Goal: Information Seeking & Learning: Learn about a topic

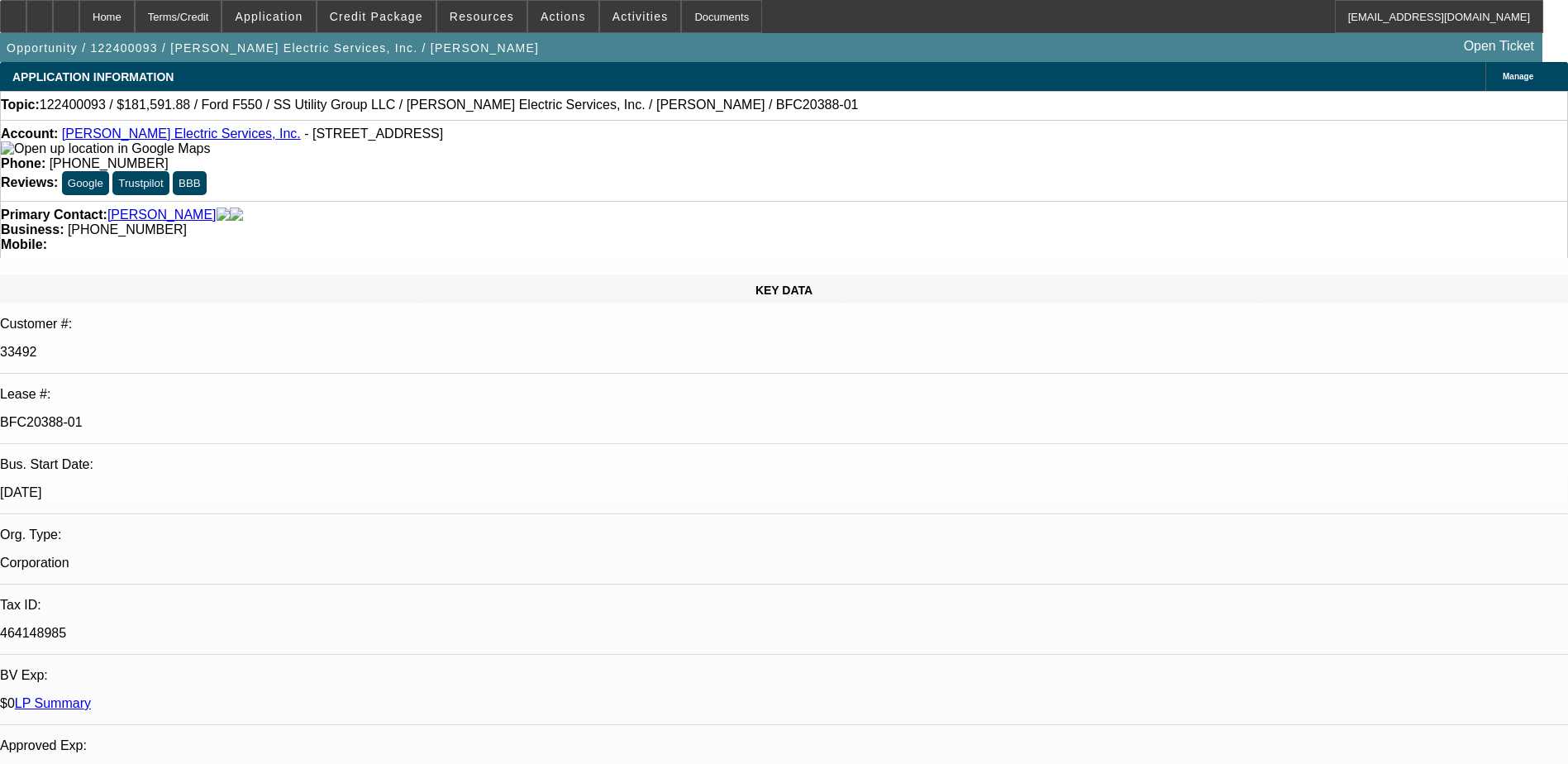
select select "0.1"
select select "0"
select select "0.1"
select select "0"
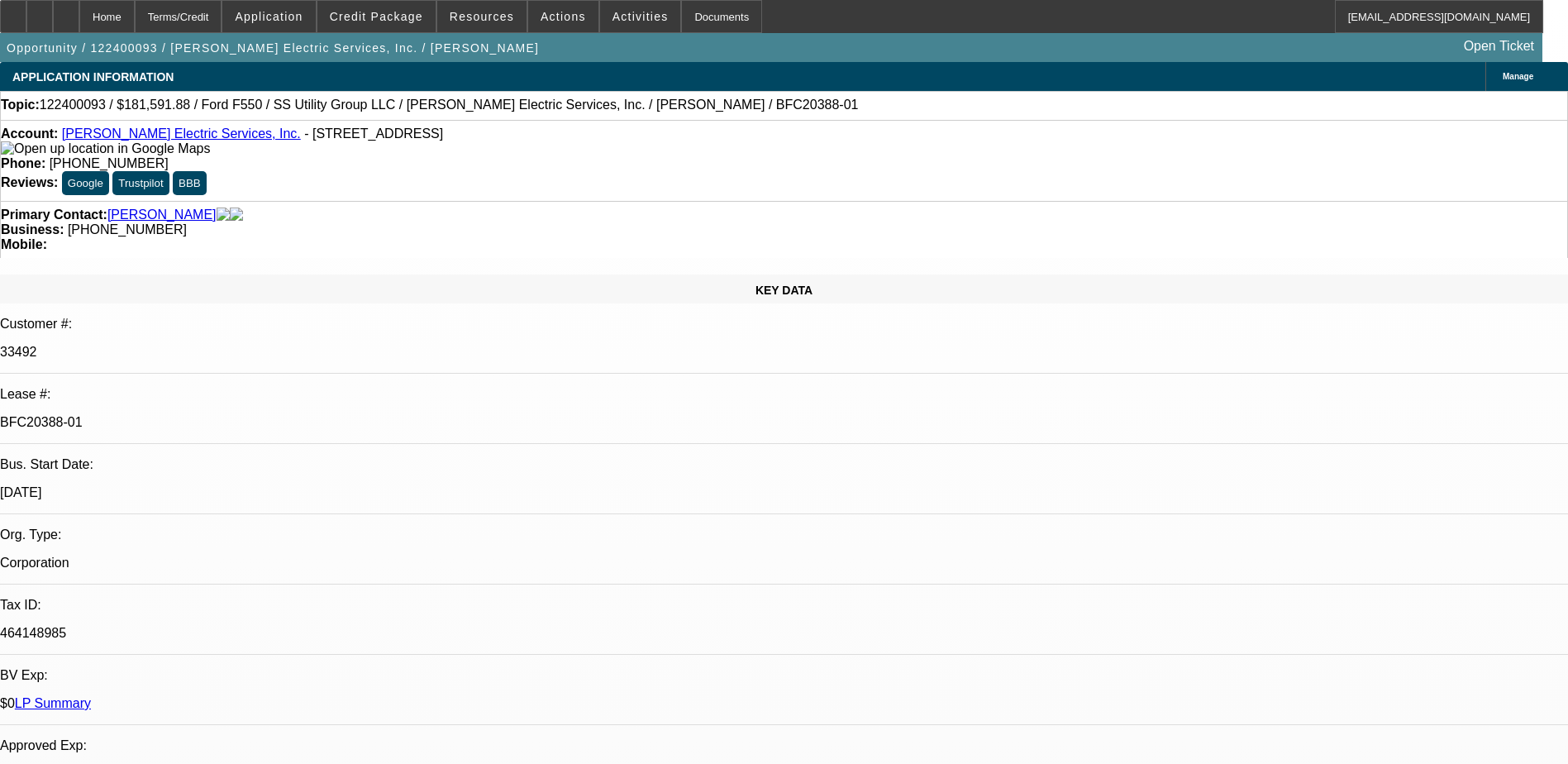
select select "0"
select select "0.2"
select select "2"
select select "0"
select select "0.15"
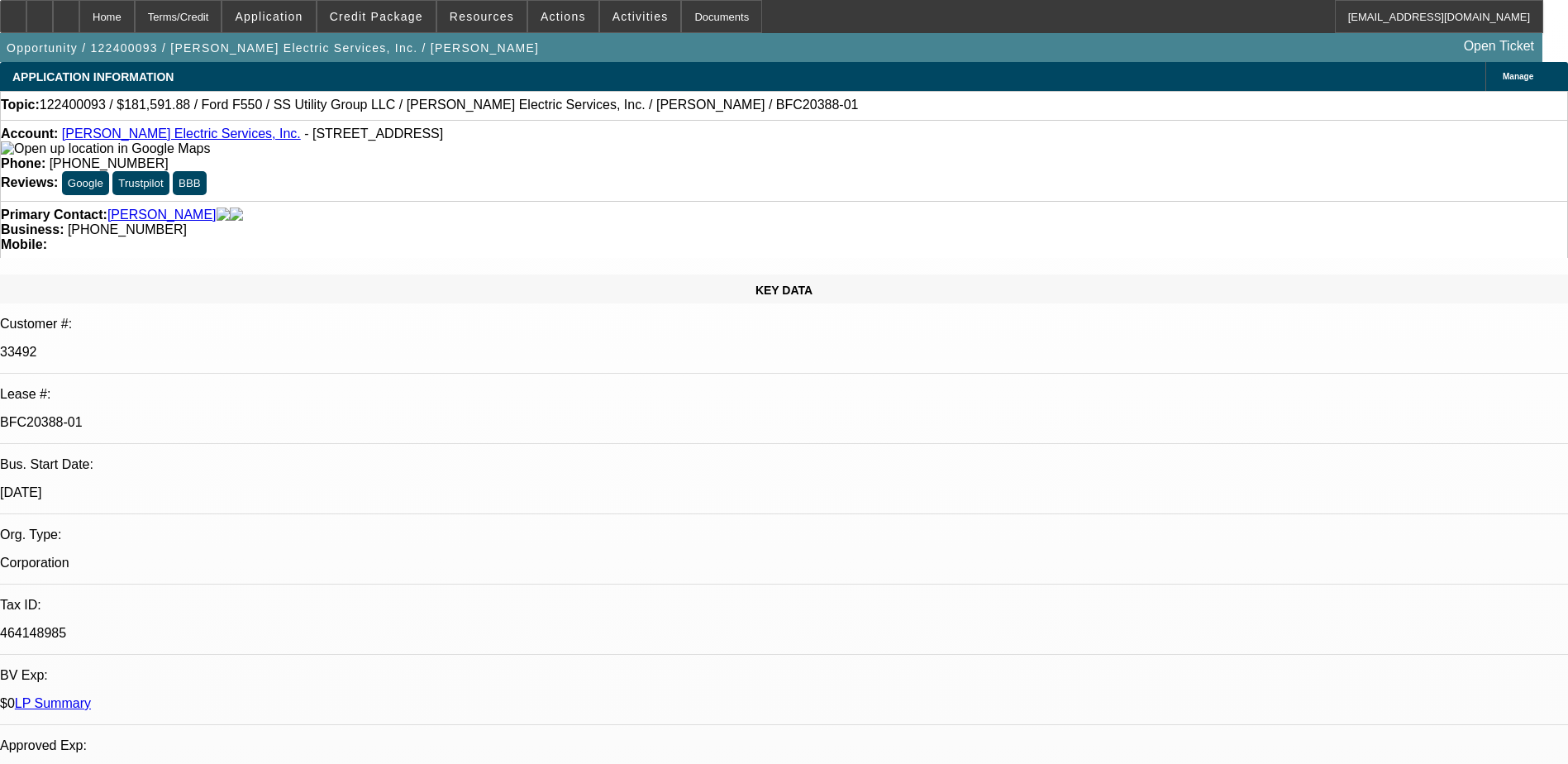
select select "0"
select select "1"
select select "6"
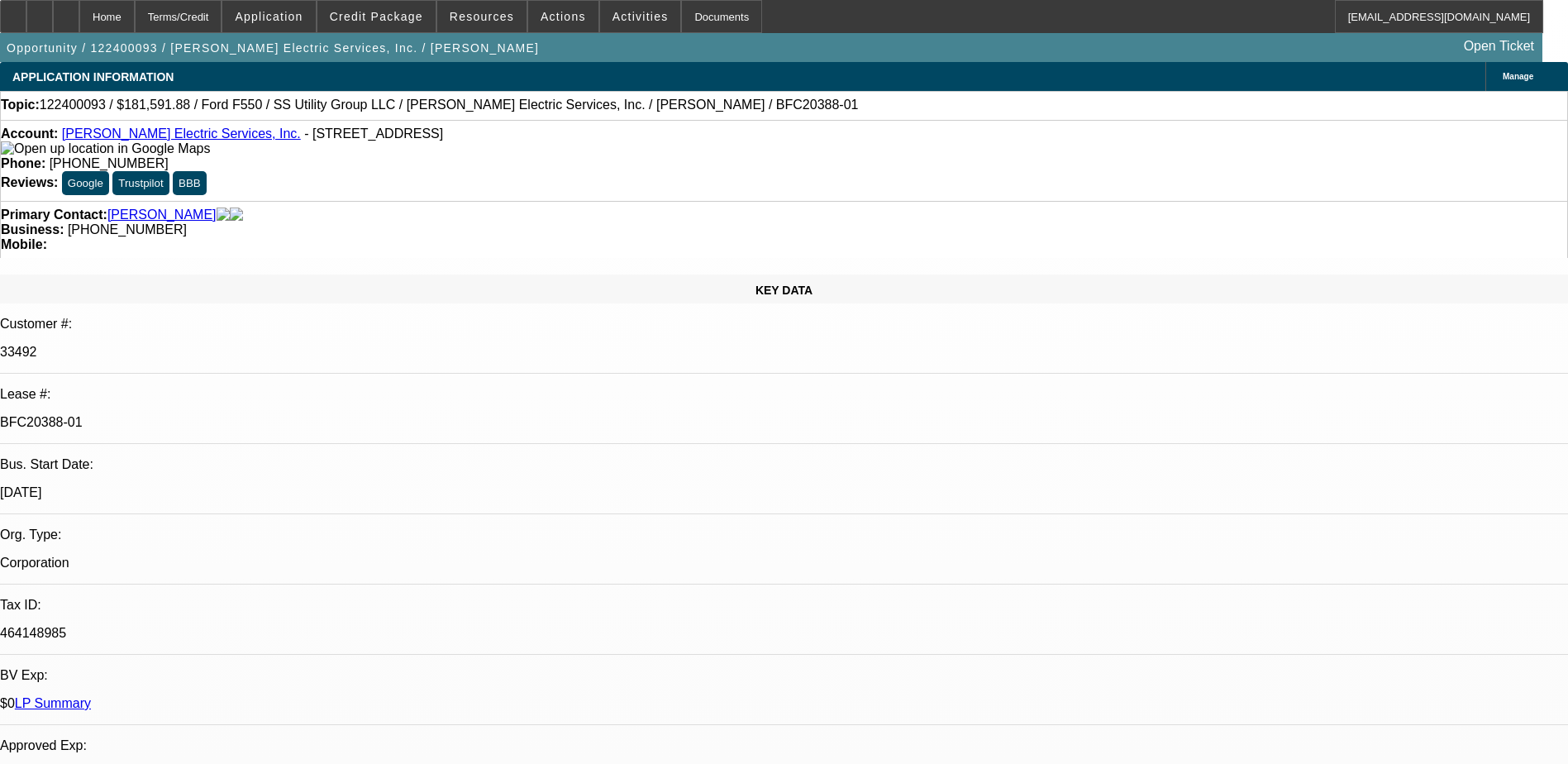
select select "1"
select select "6"
select select "1"
select select "2"
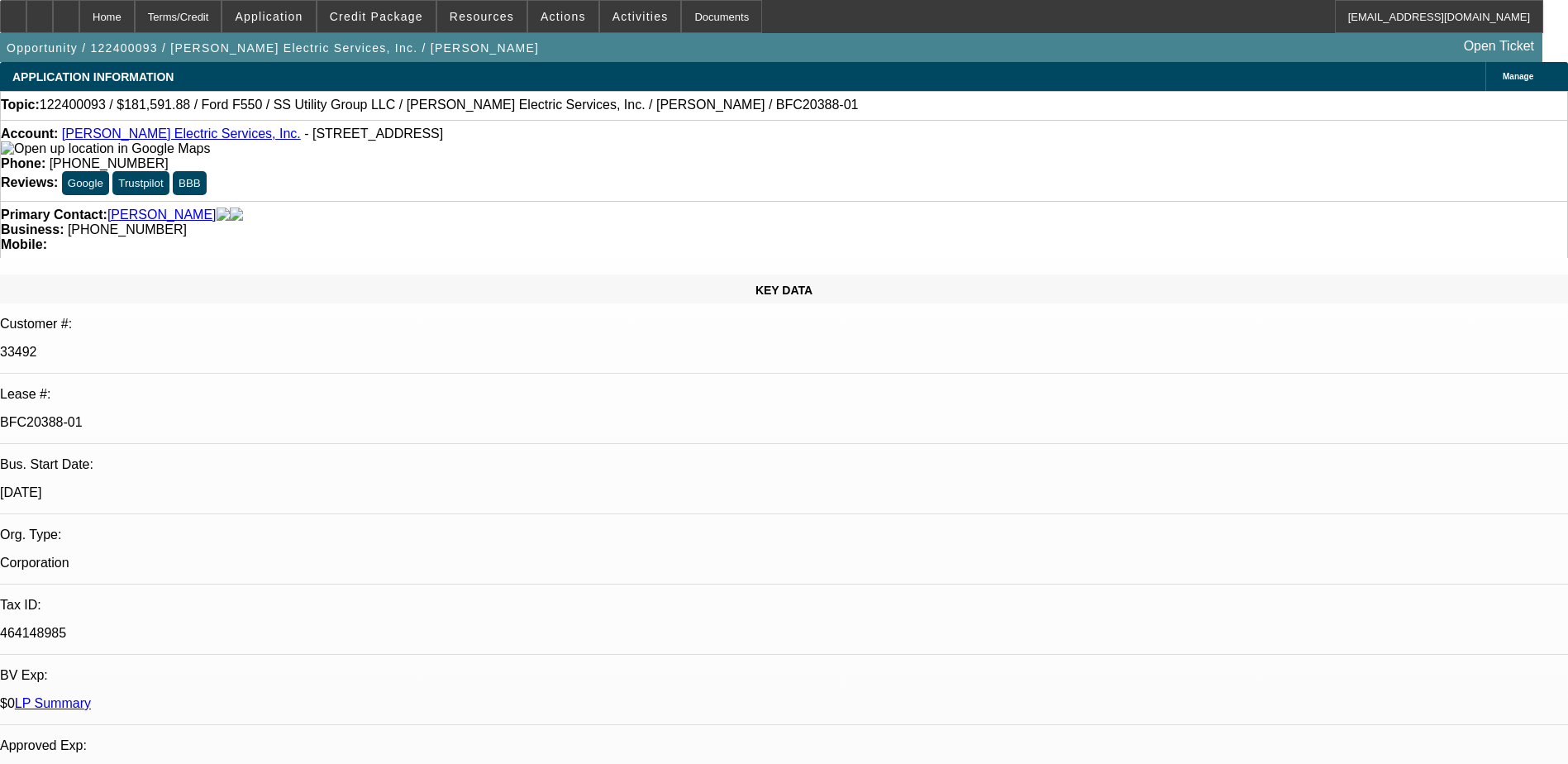
select select "6"
select select "1"
select select "6"
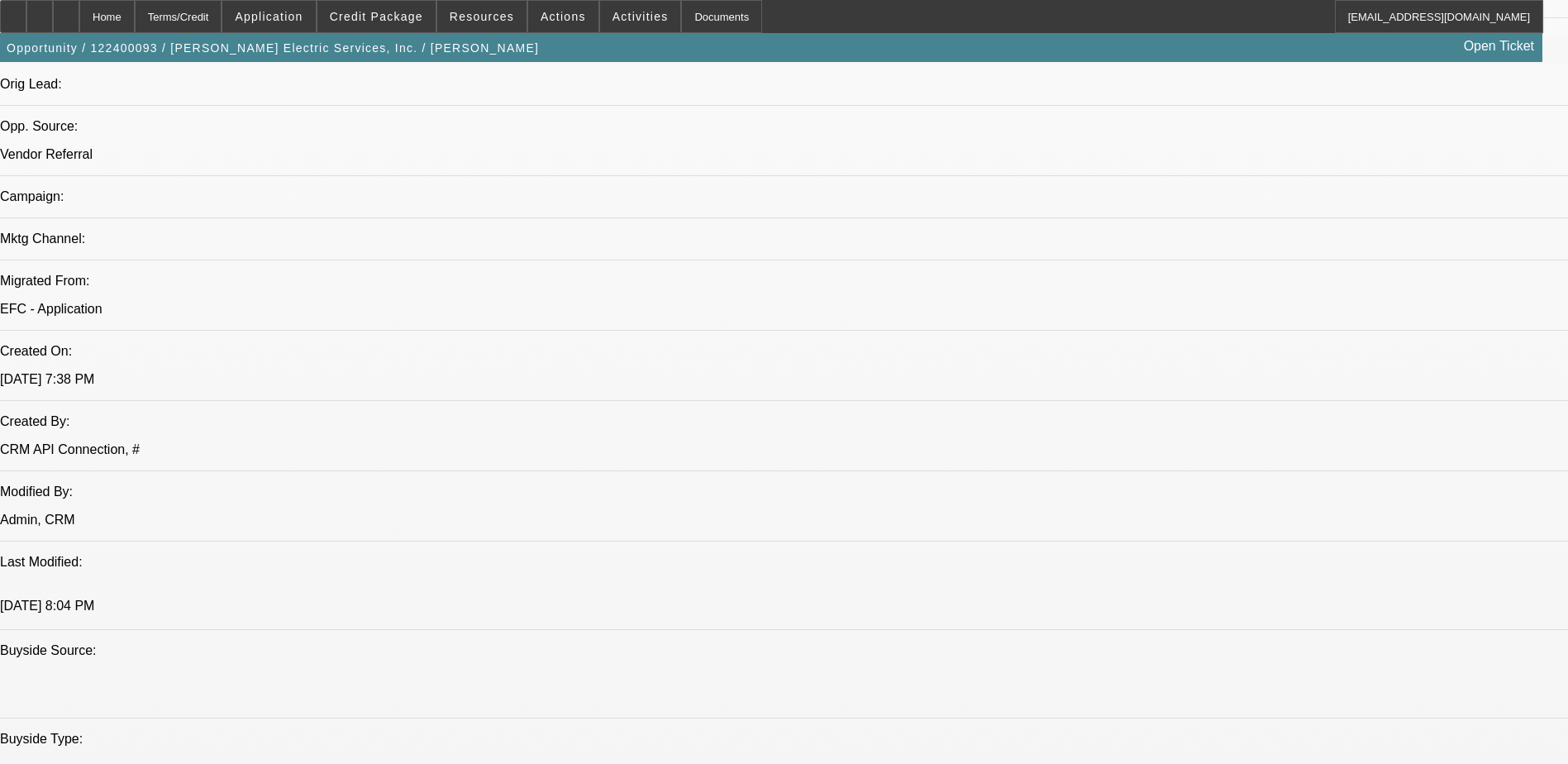
scroll to position [1055, 0]
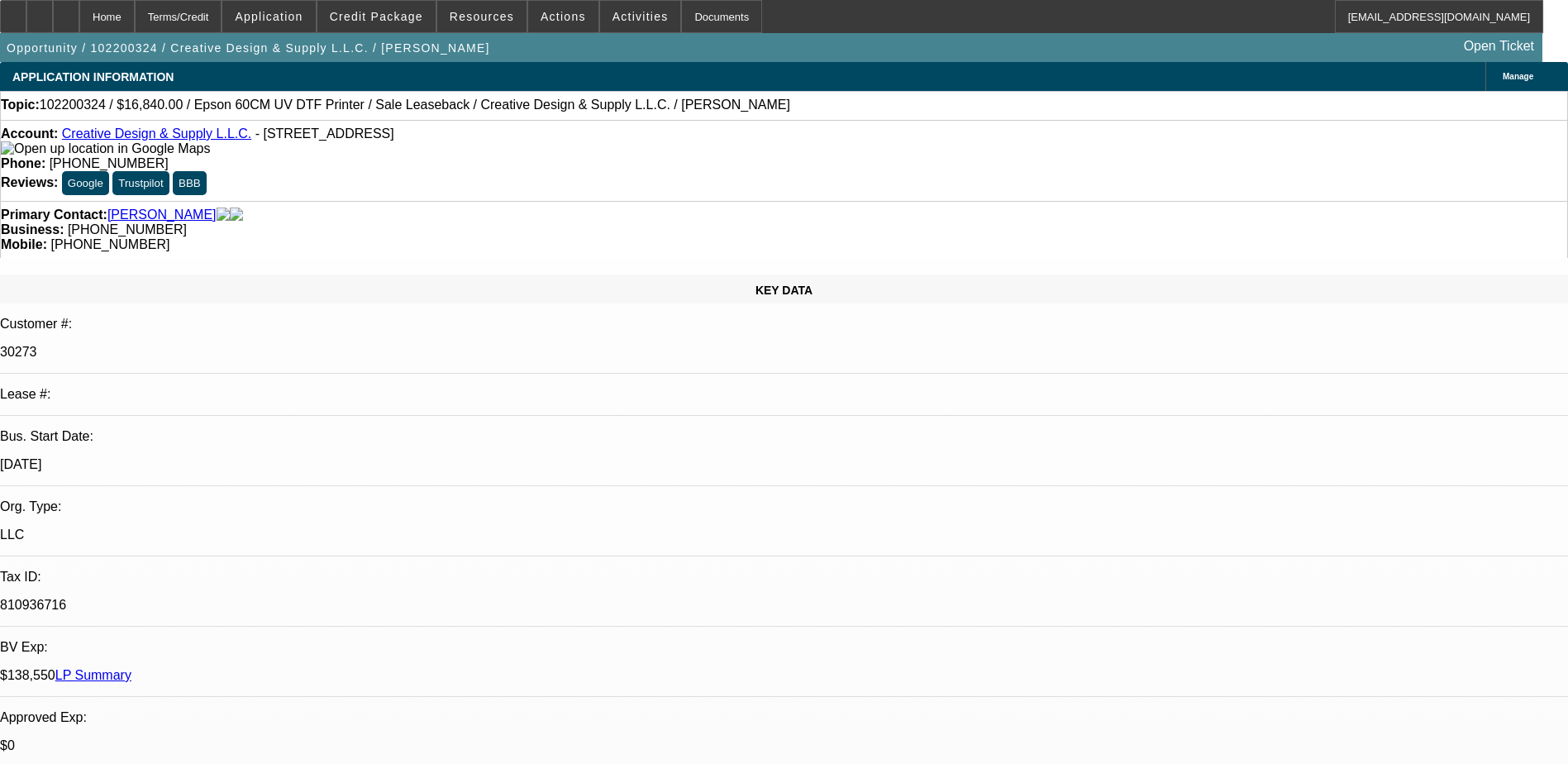
select select "0"
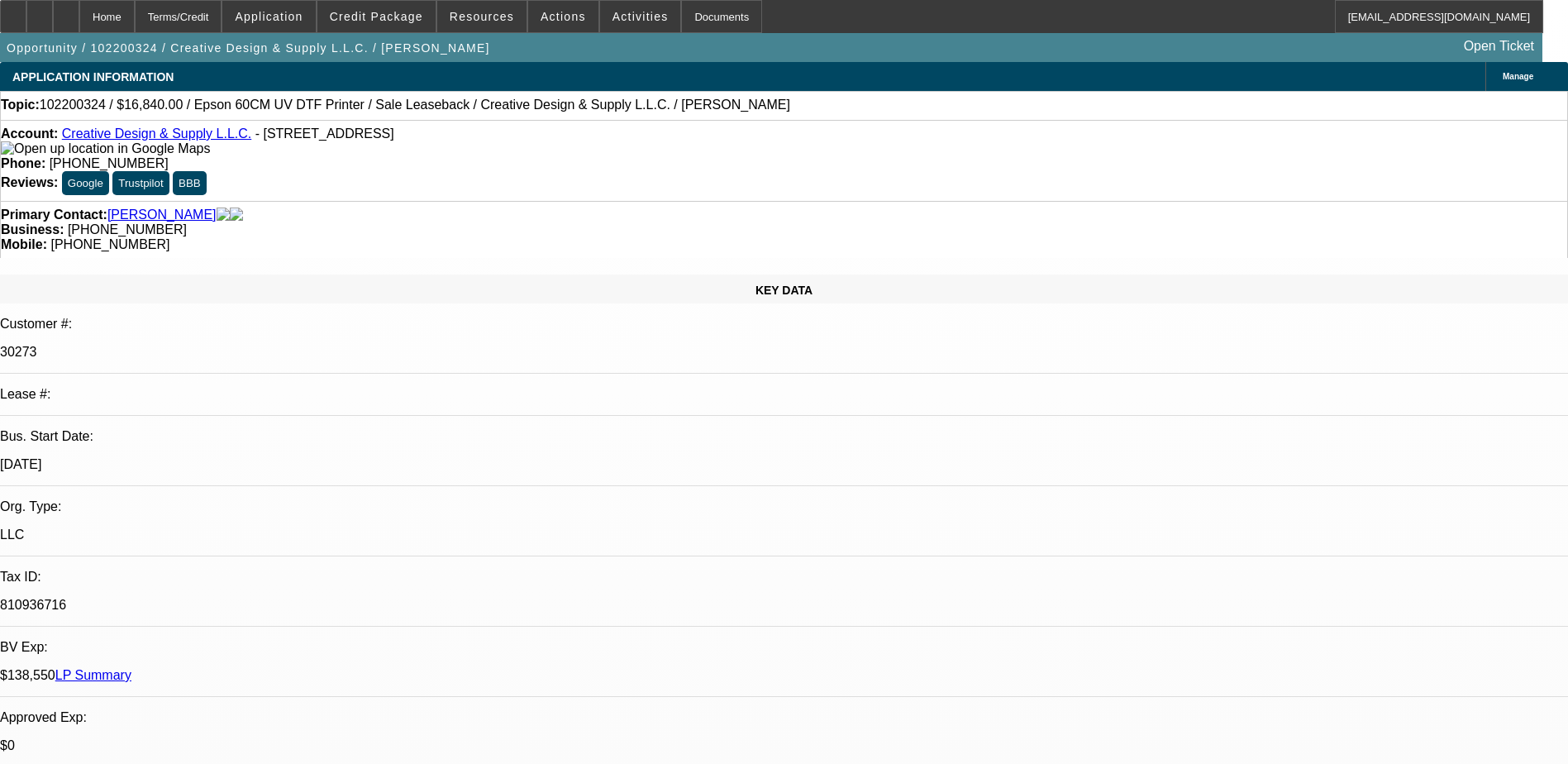
select select "0"
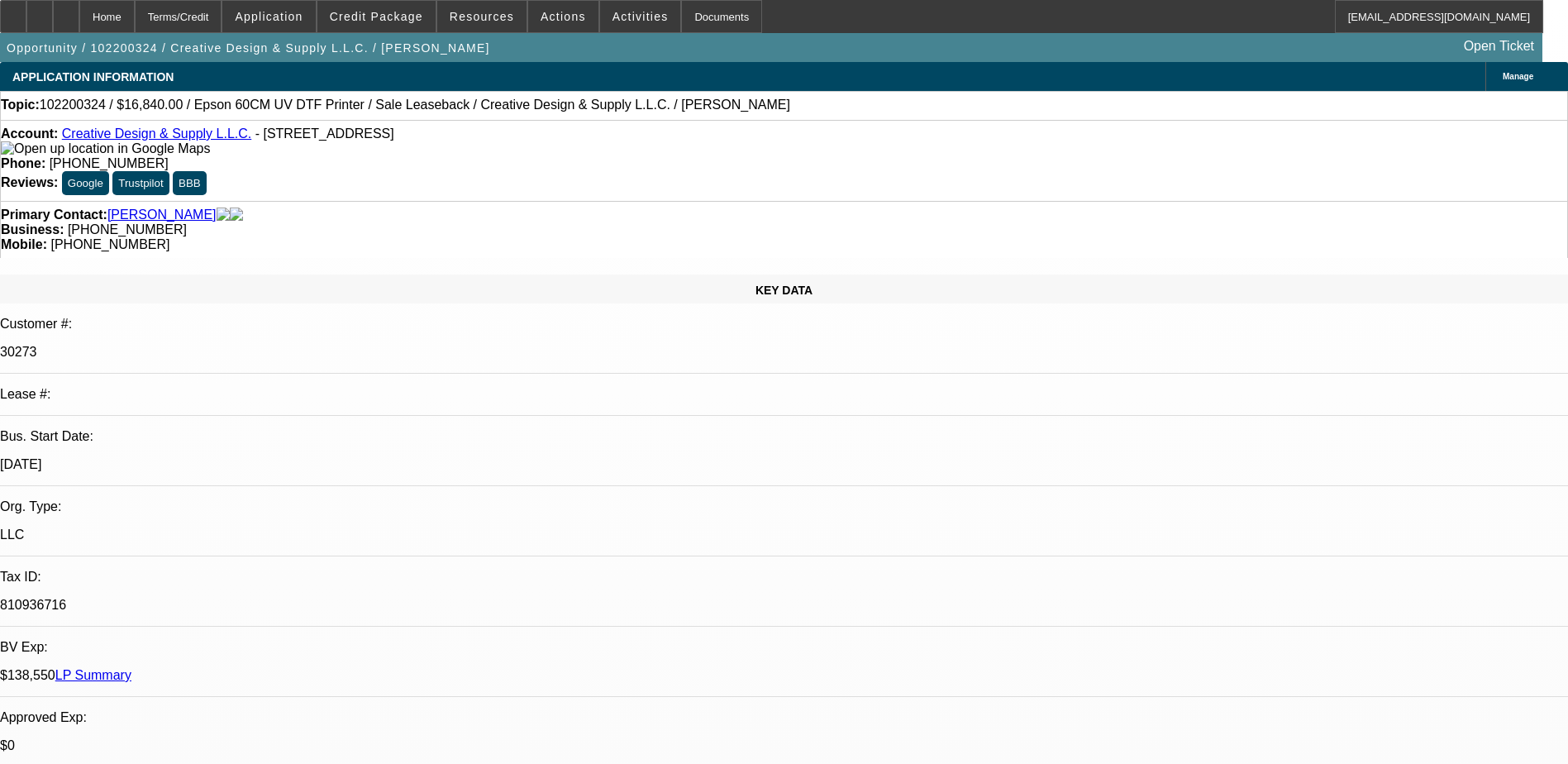
select select "0"
select select "1"
select select "6"
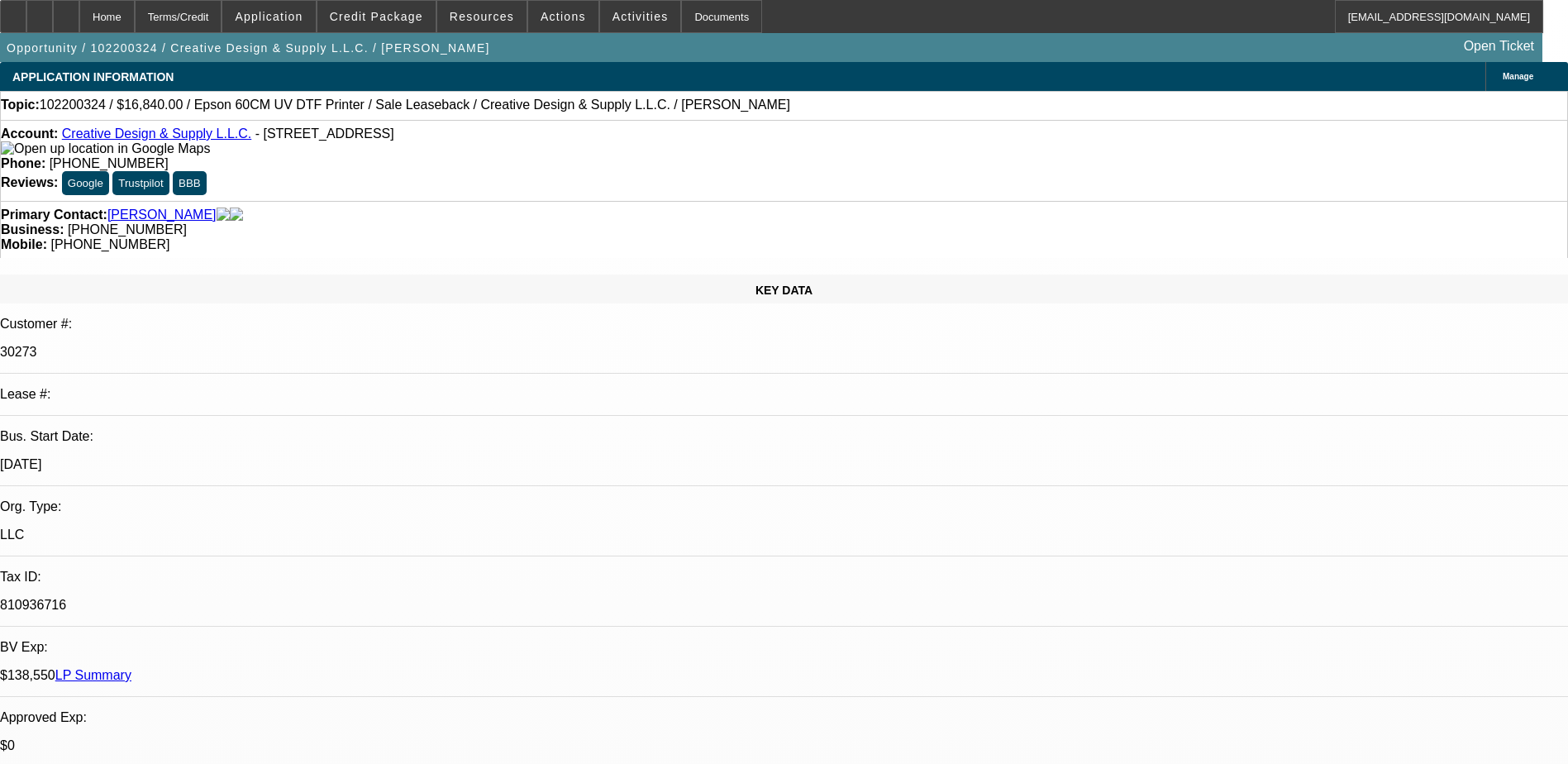
select select "1"
select select "6"
select select "1"
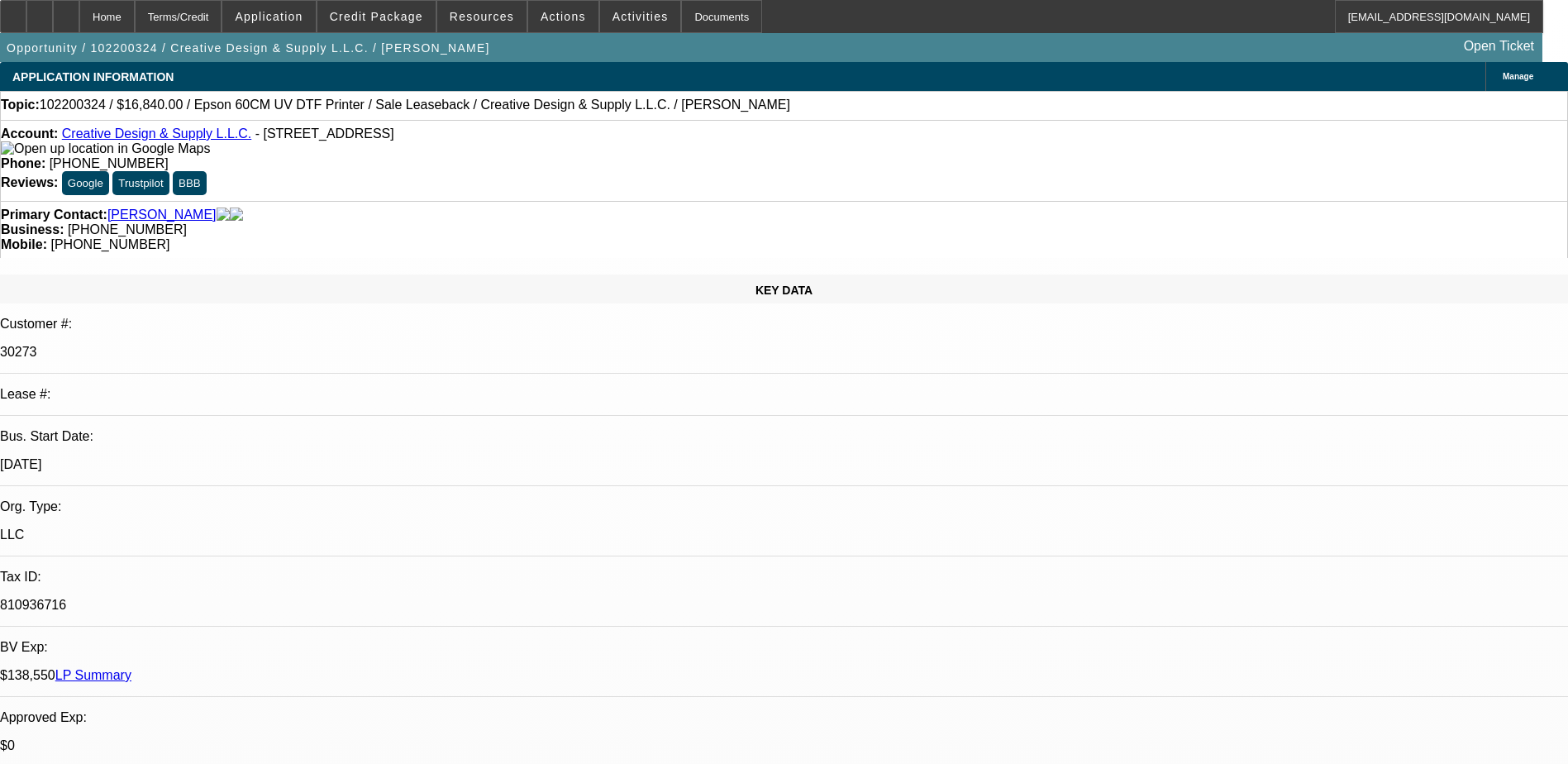
select select "6"
select select "1"
select select "6"
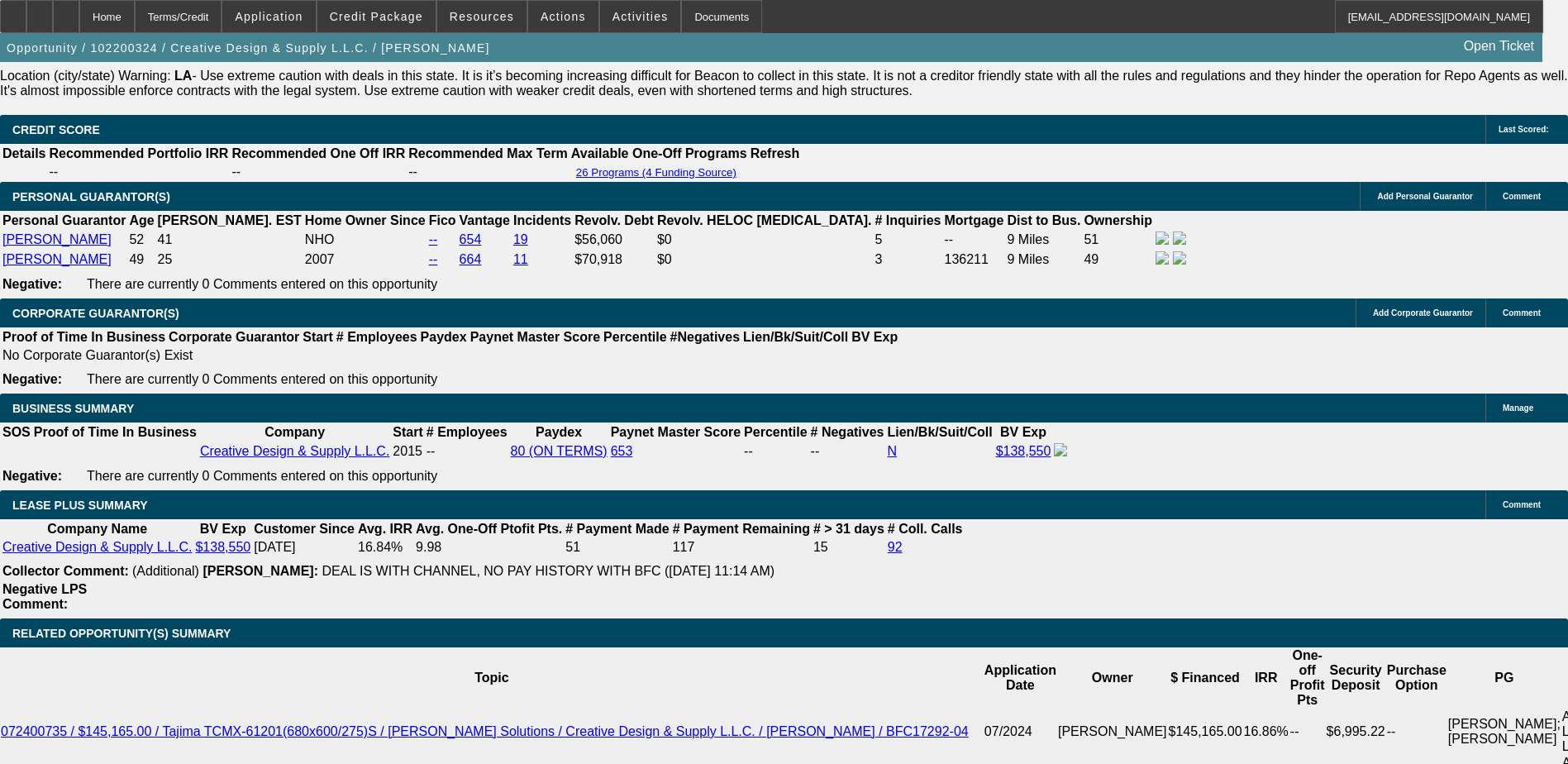
scroll to position [2686, 0]
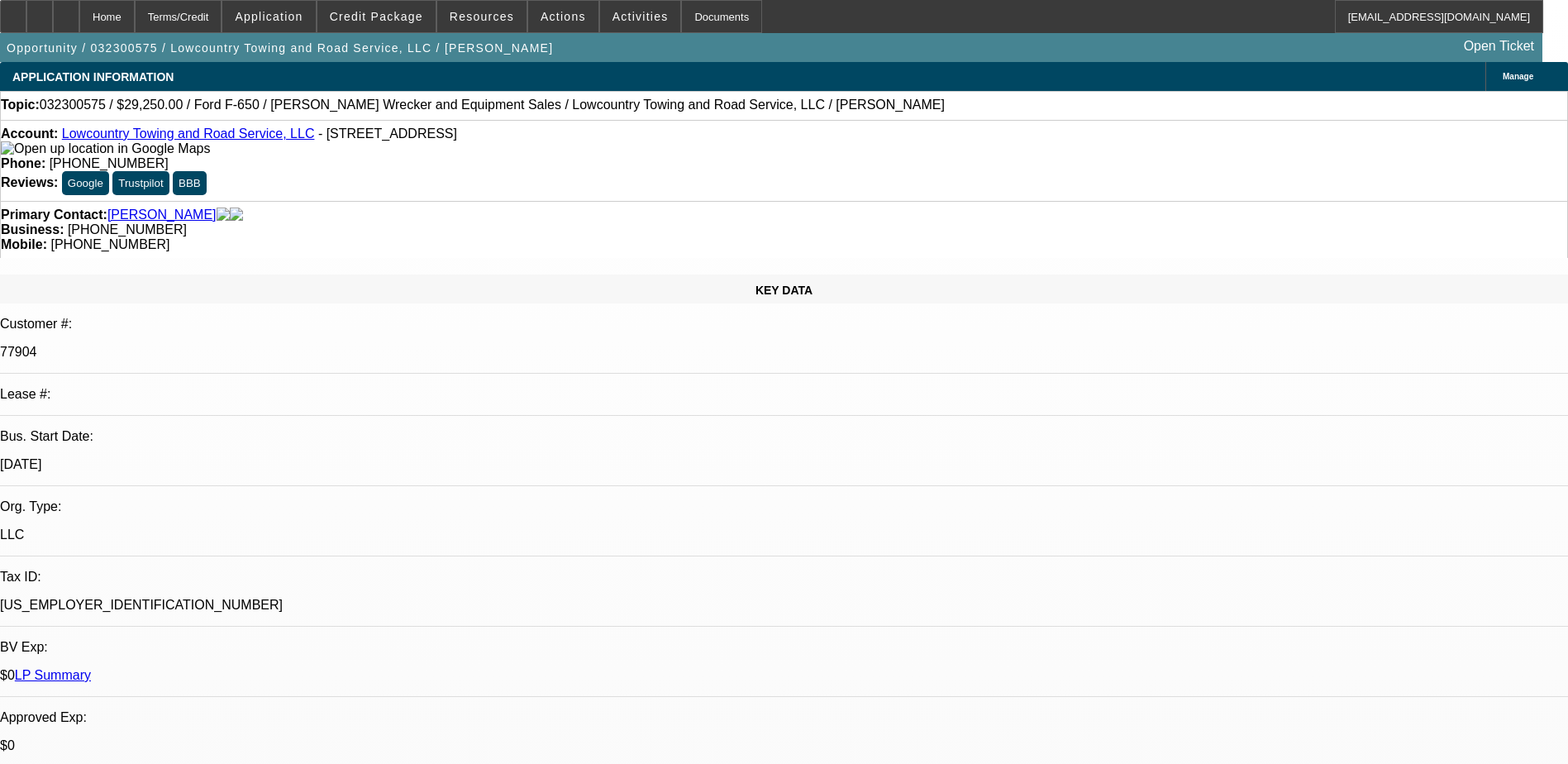
select select "0.1"
select select "0"
select select "0.1"
select select "0"
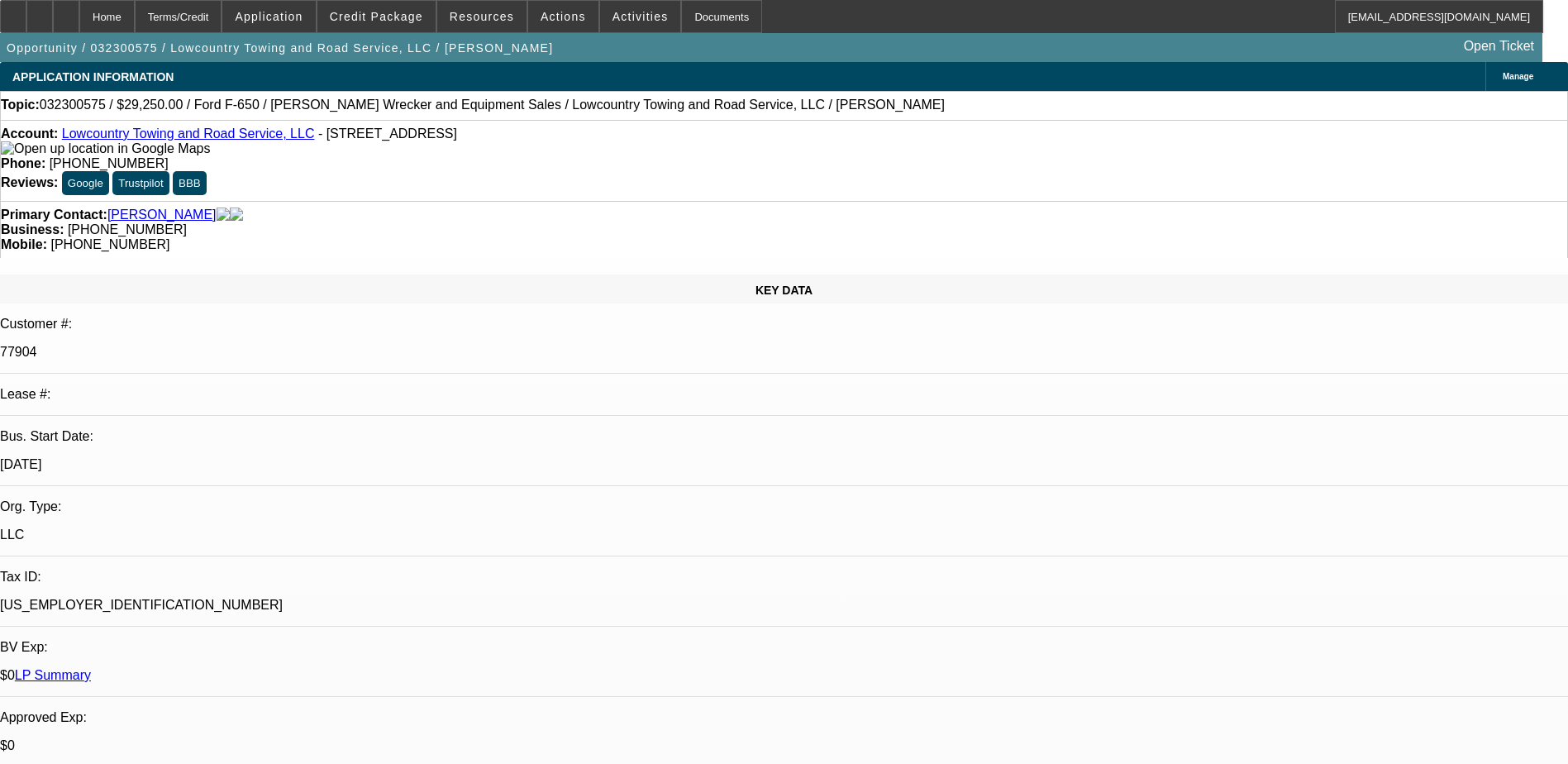
select select "0"
select select "0.1"
select select "0"
select select "0.1"
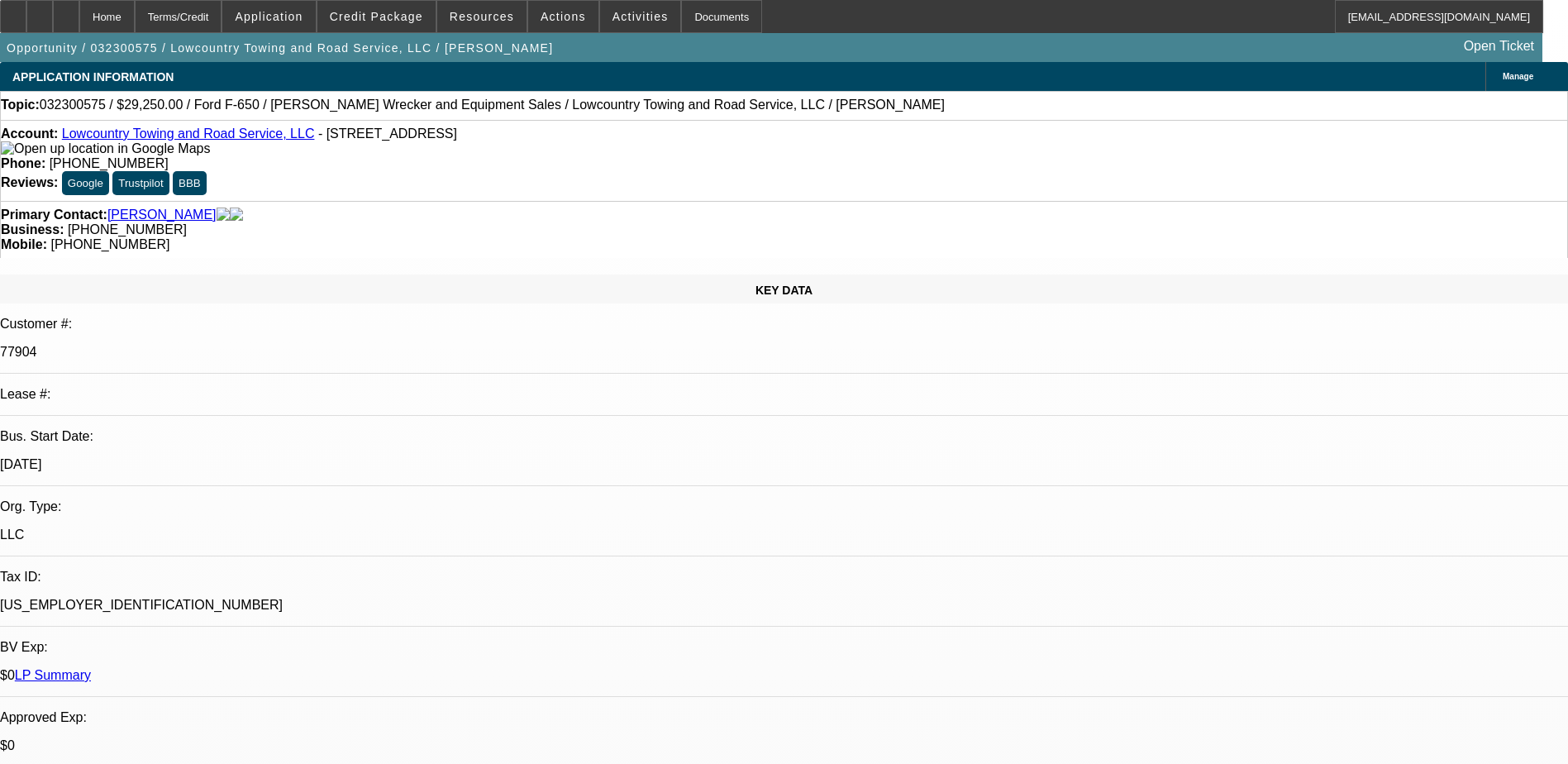
select select "2"
select select "0"
select select "1"
select select "6"
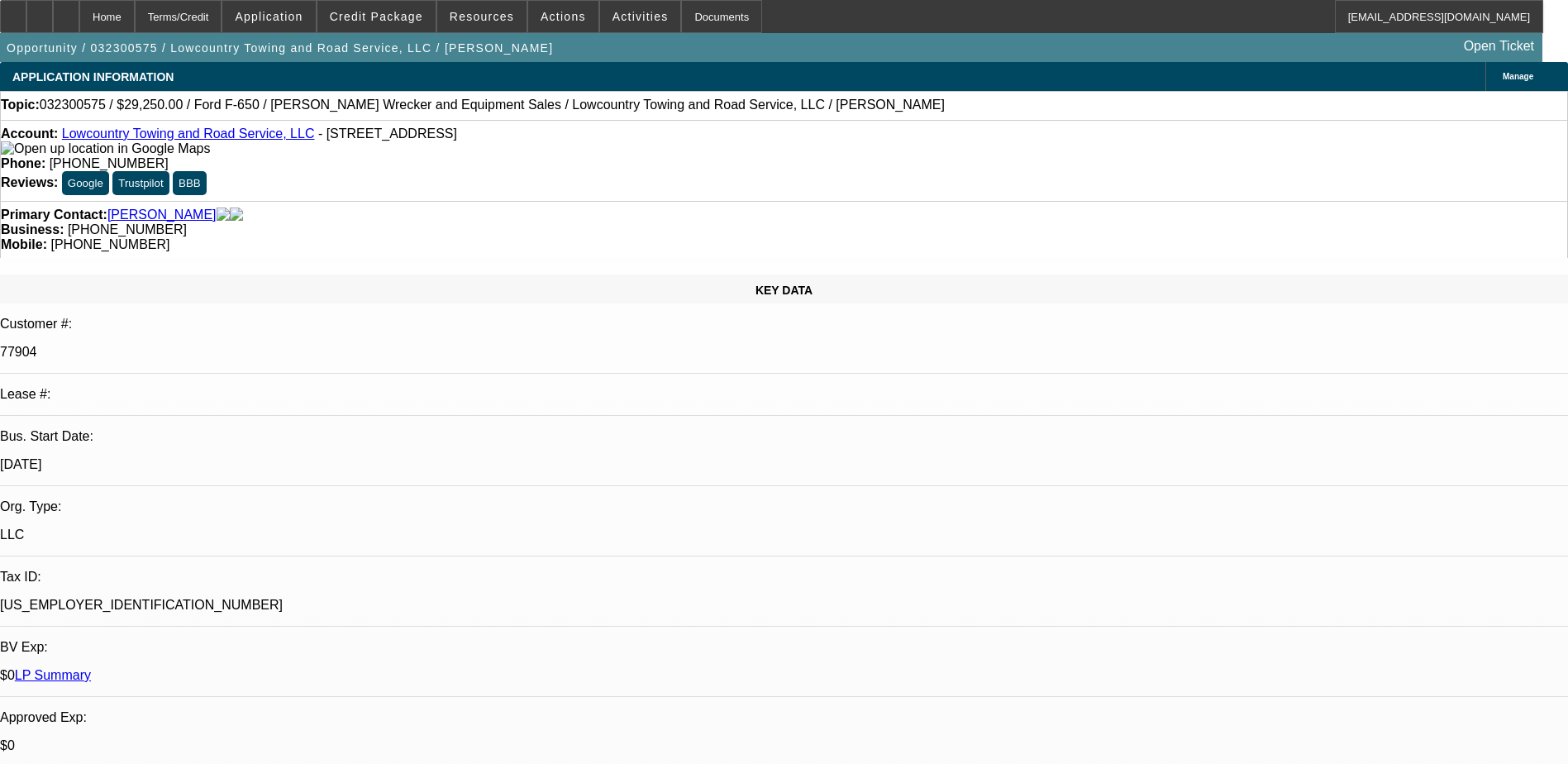
select select "1"
select select "6"
select select "1"
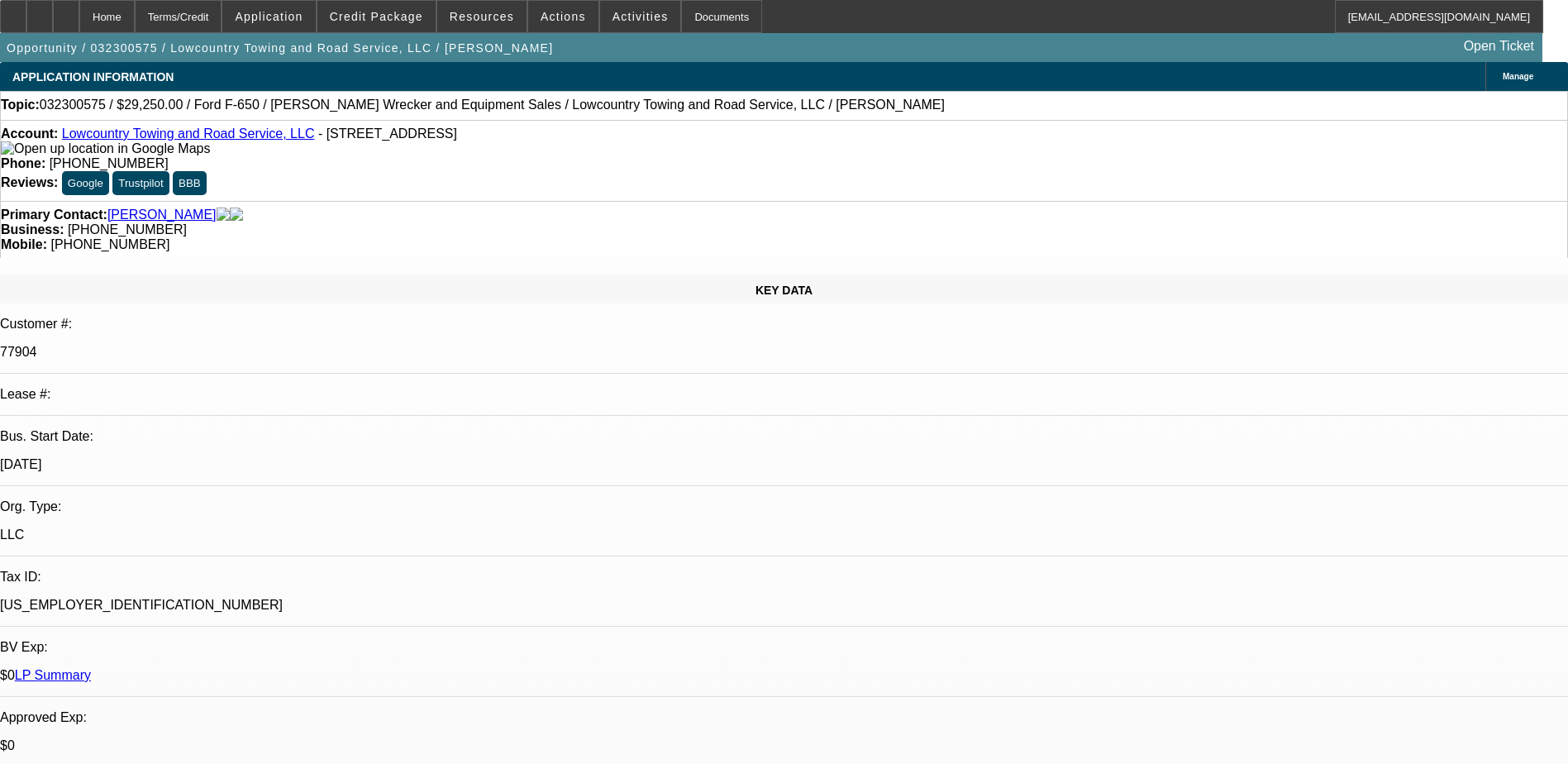
select select "6"
select select "1"
select select "2"
select select "6"
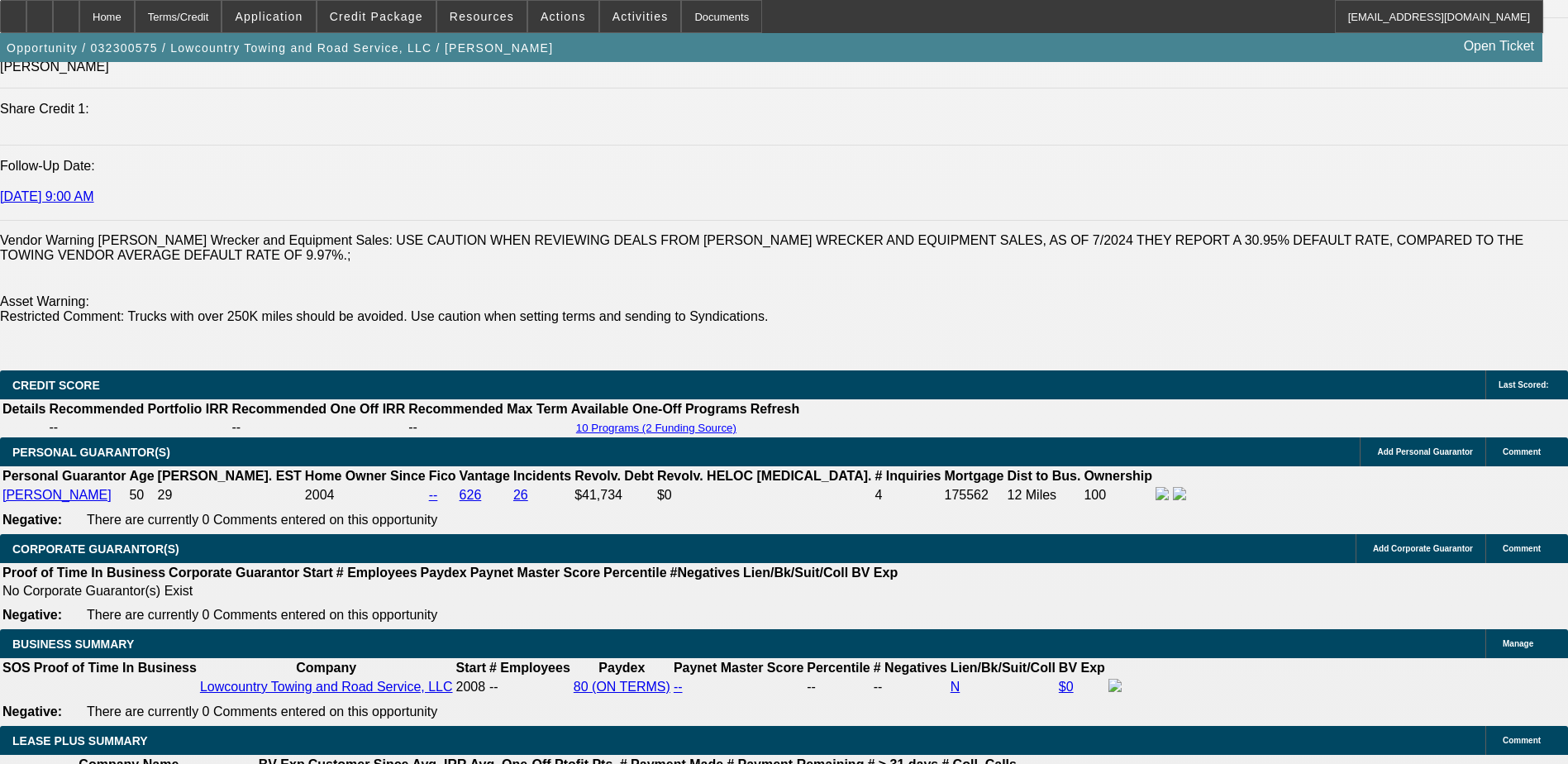
scroll to position [2250, 0]
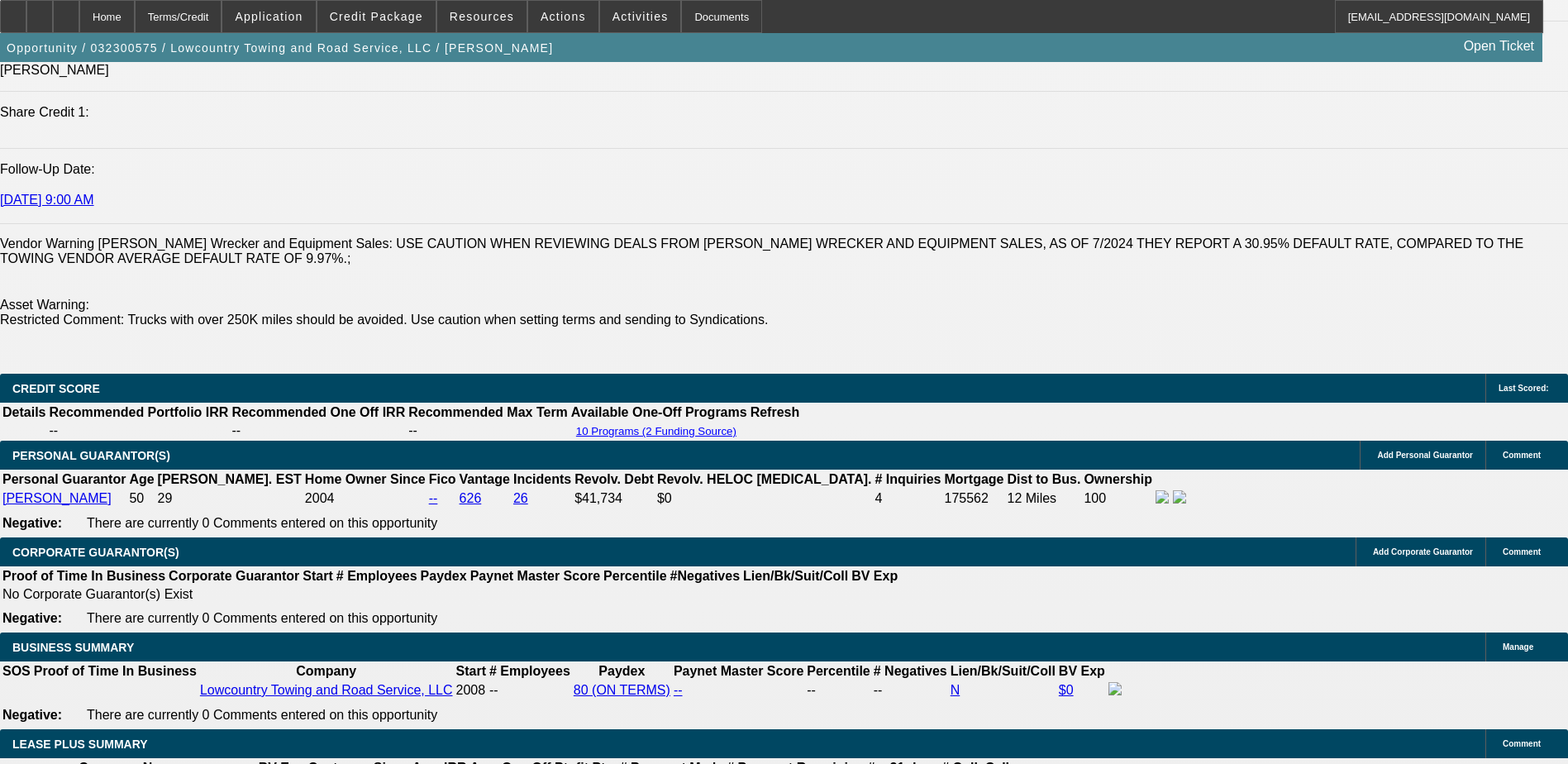
select select "0.1"
select select "2"
select select "0"
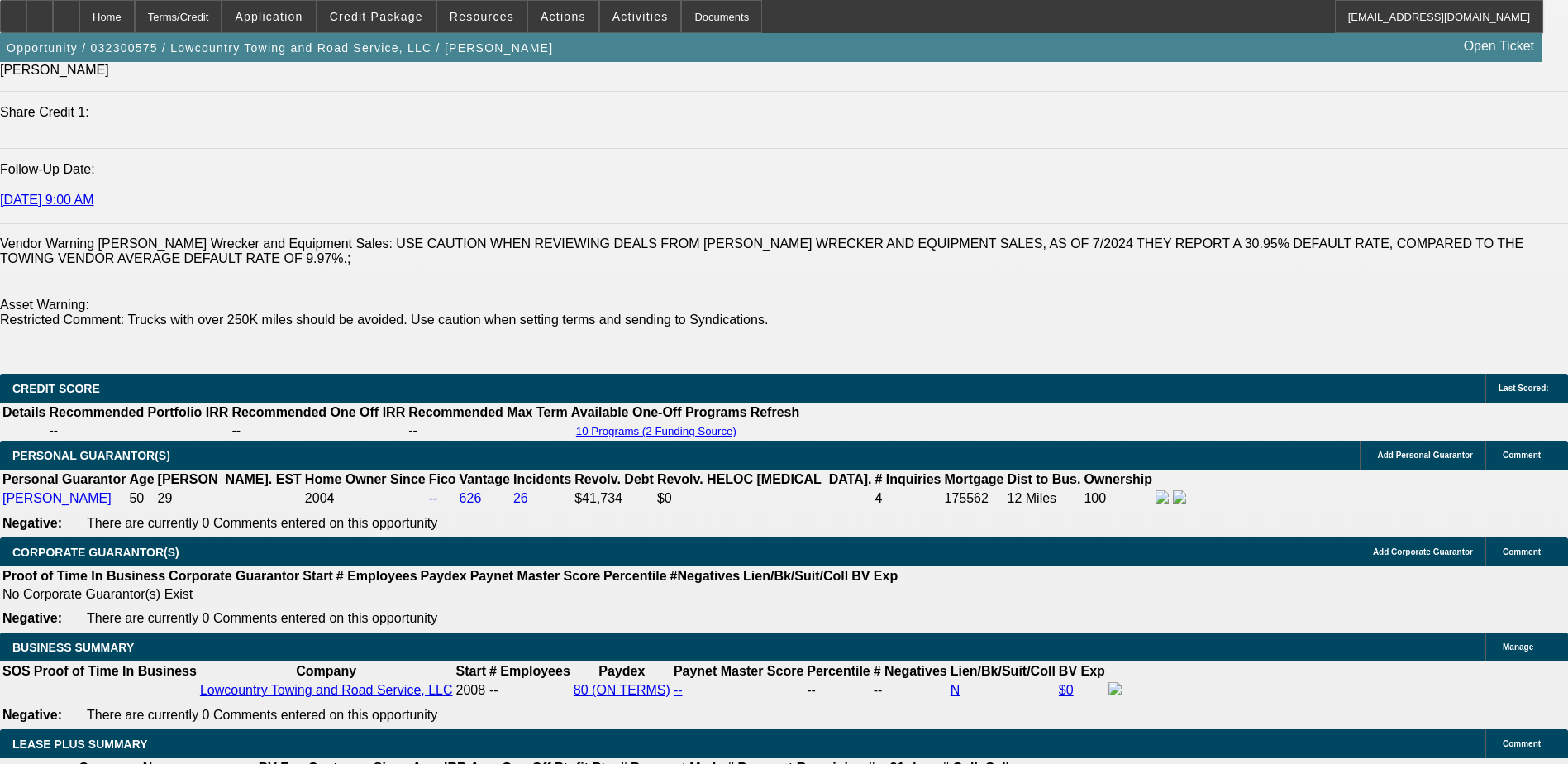
select select "6"
select select "0.1"
select select "2"
select select "0"
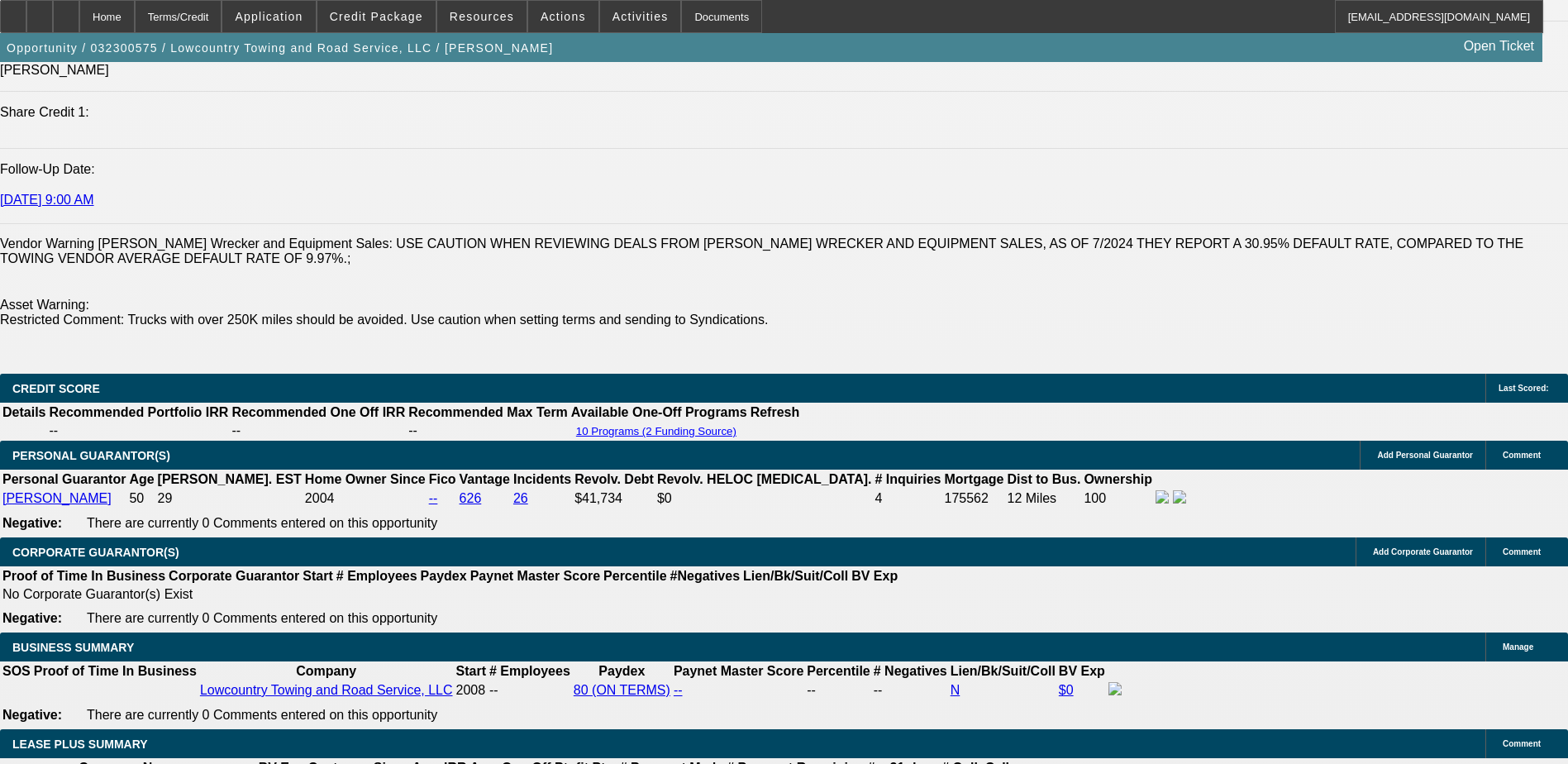
select select "6"
select select "0"
select select "2"
select select "0"
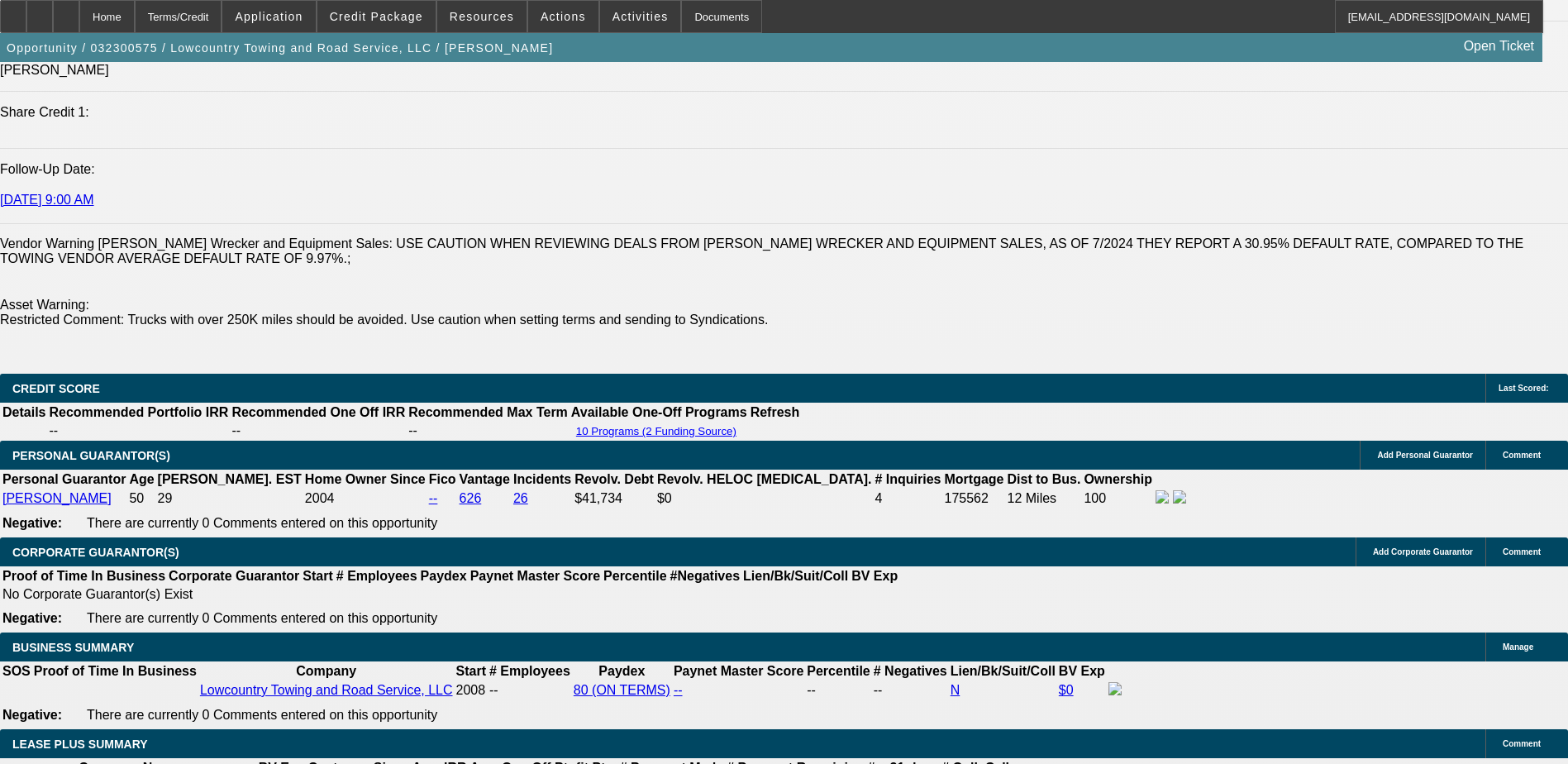
select select "6"
select select "0.1"
select select "0"
select select "2"
select select "0"
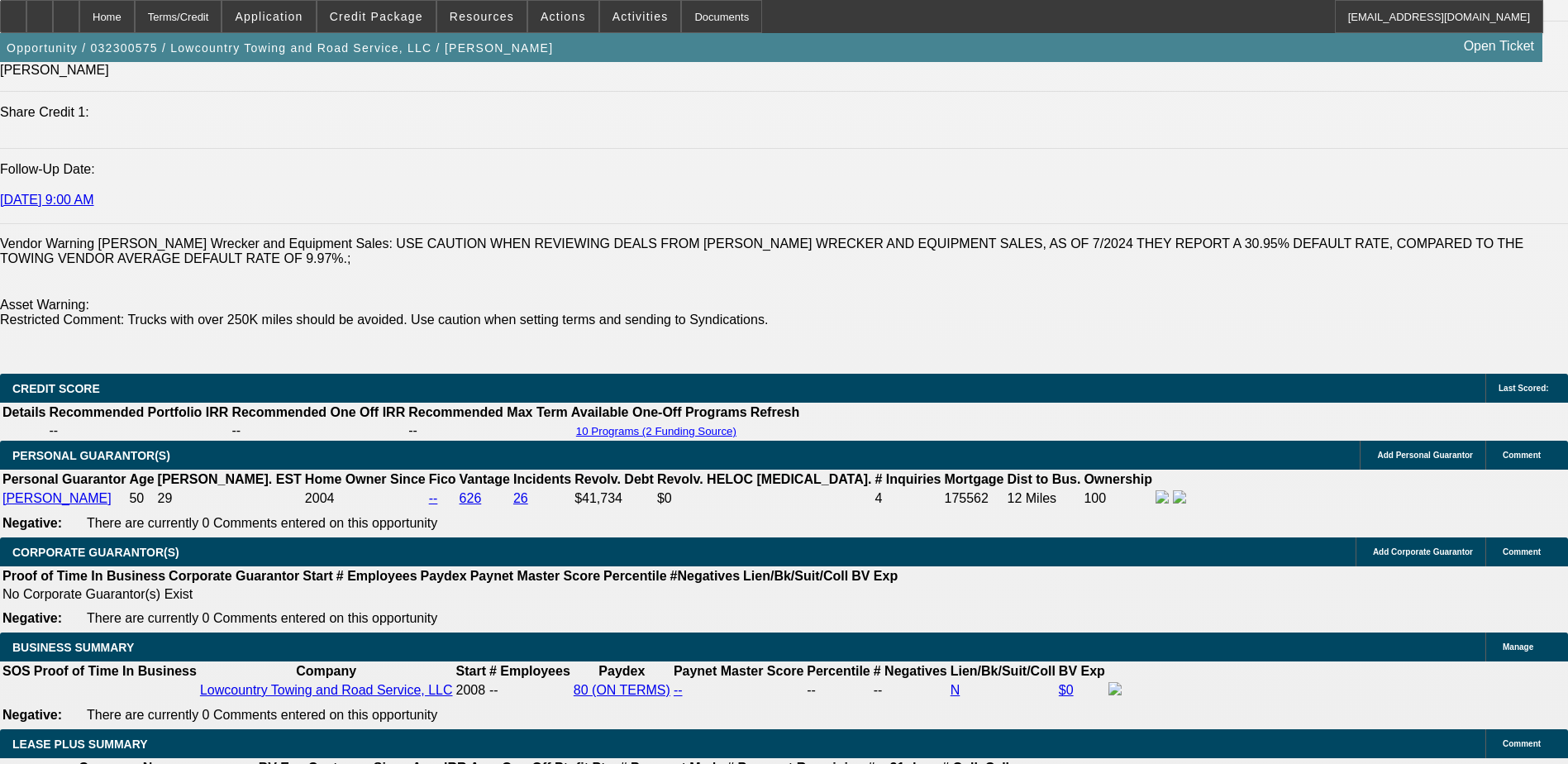
select select "6"
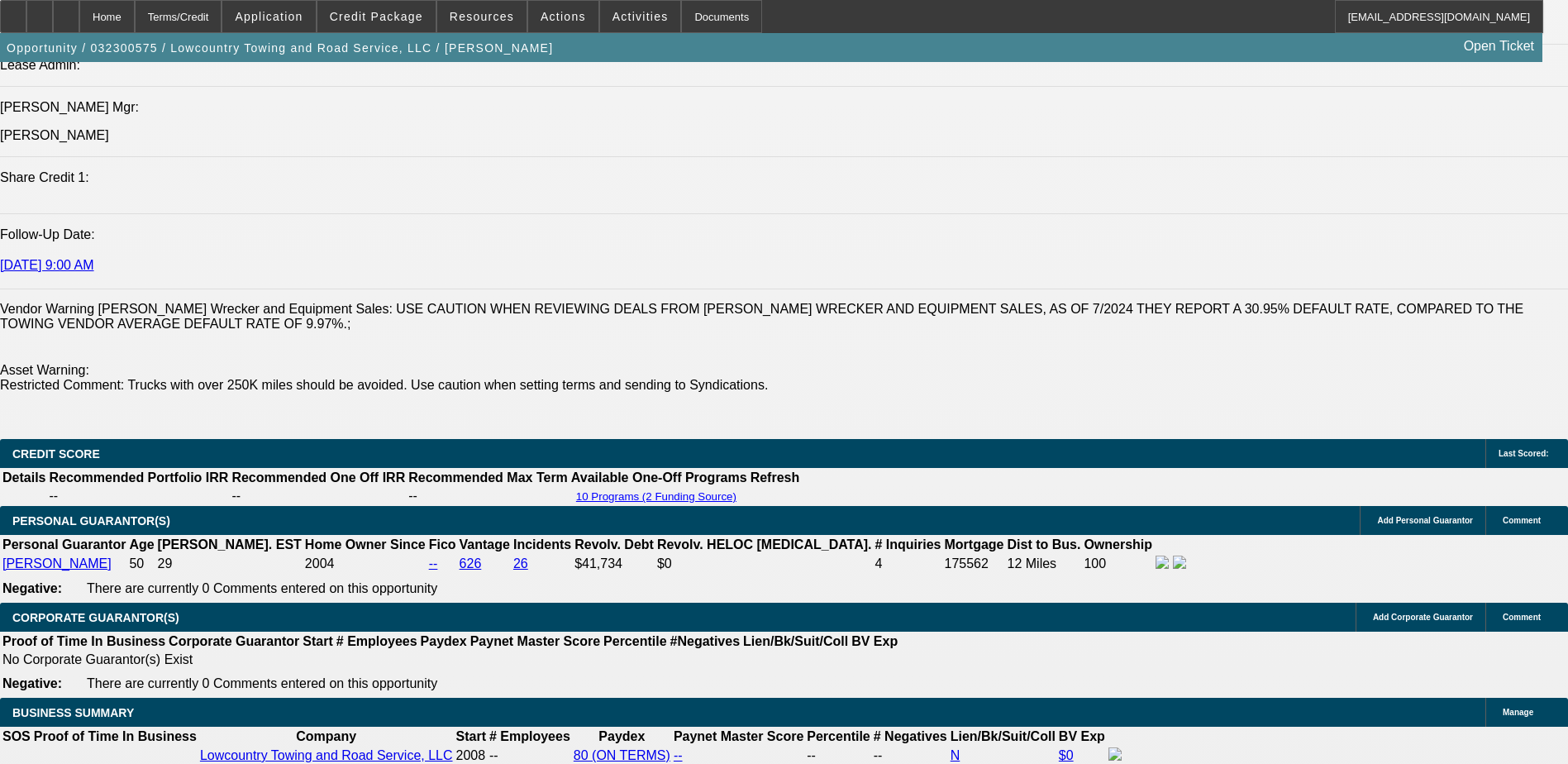
scroll to position [2150, 0]
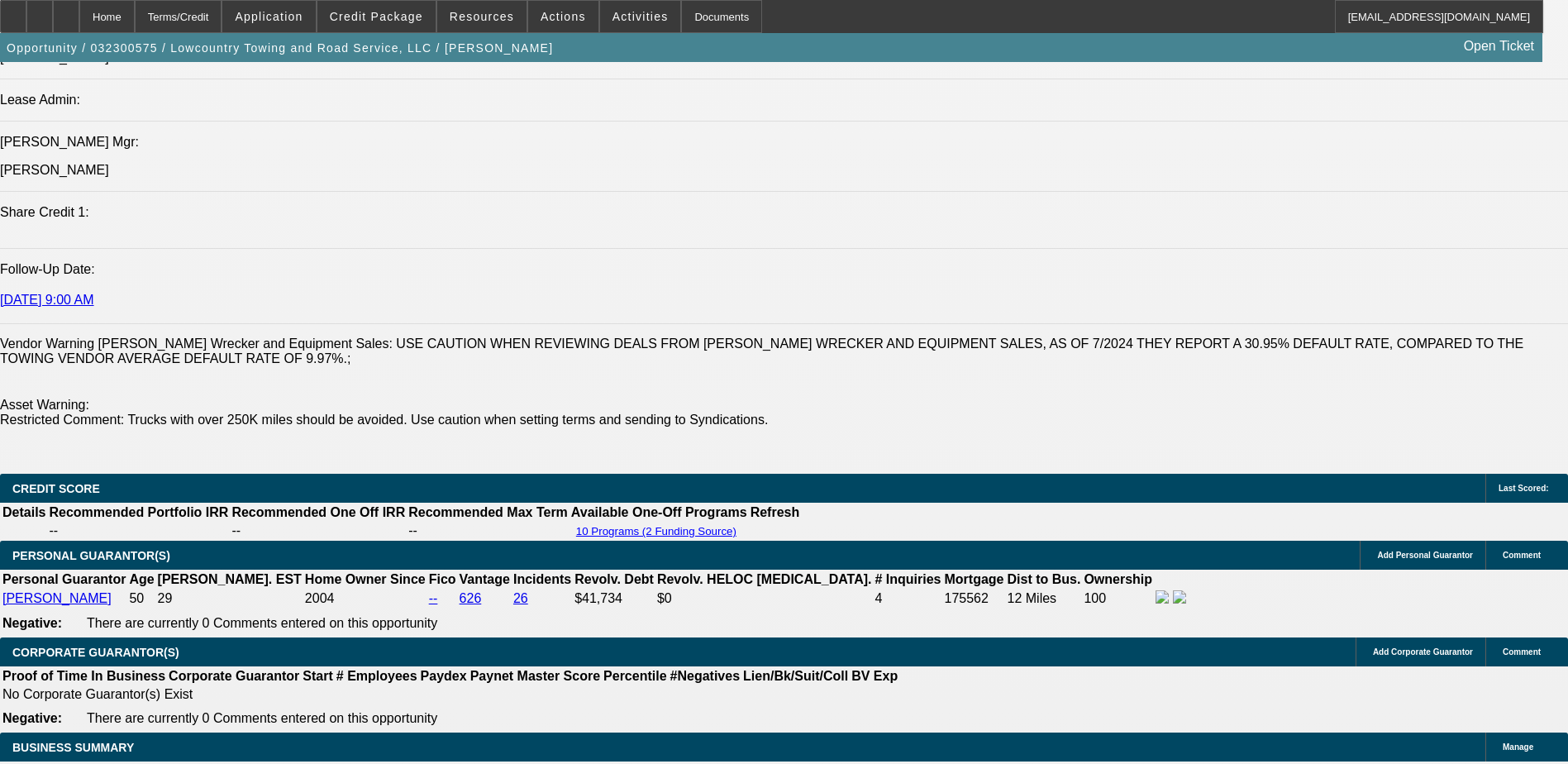
select select "0.1"
select select "0"
select select "6"
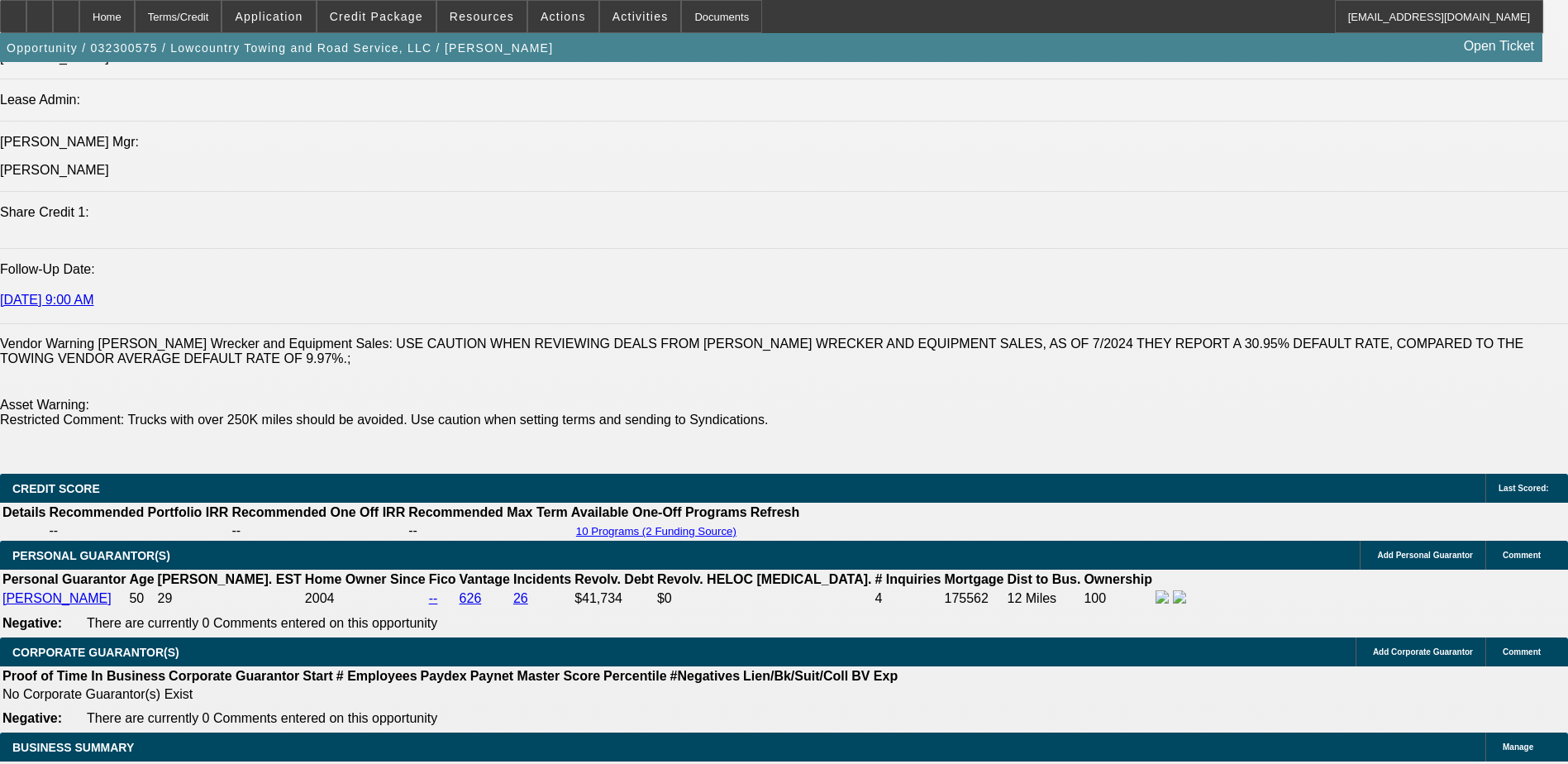
select select "0.1"
select select "0"
select select "6"
select select "0.1"
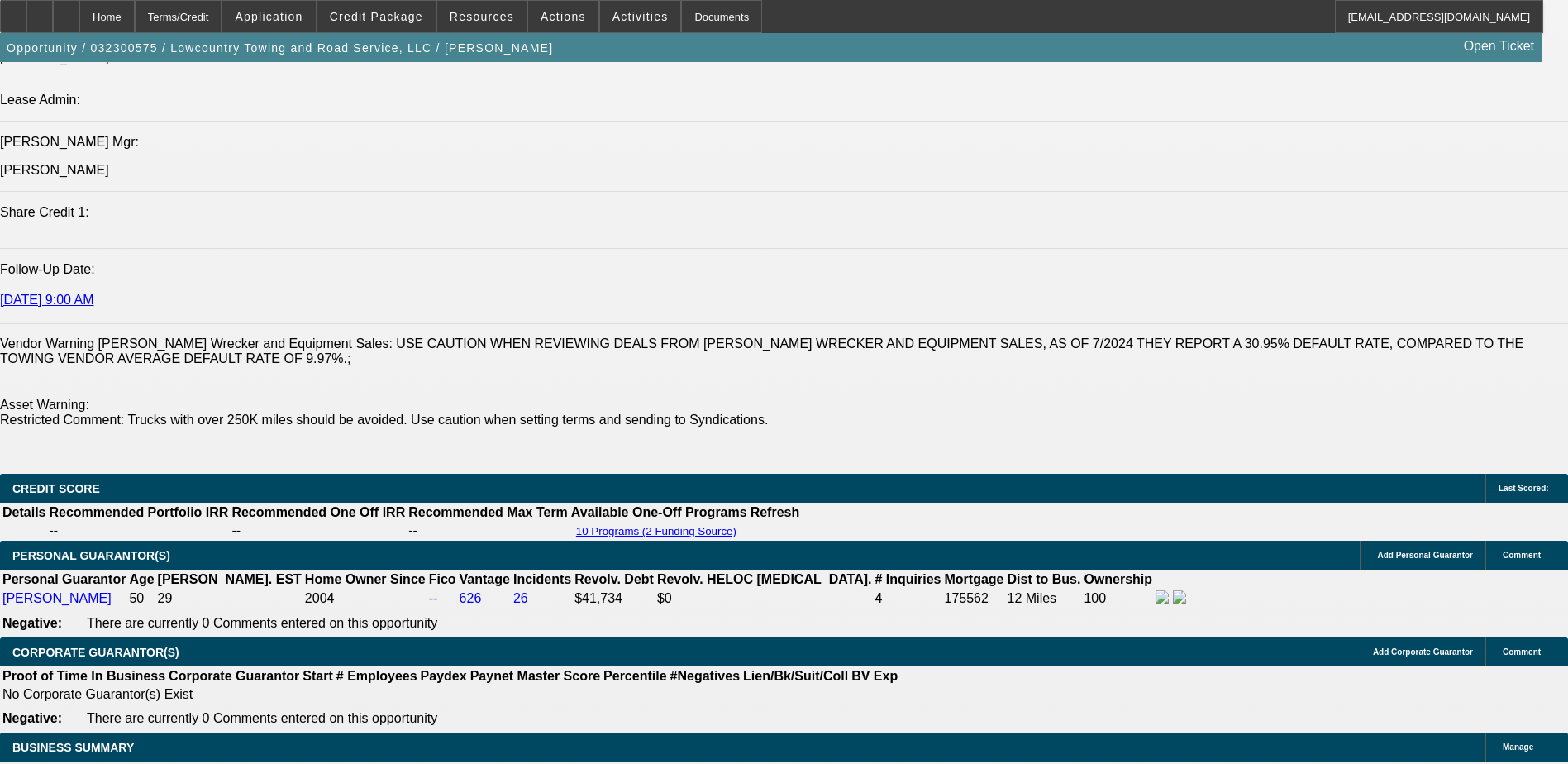
select select "0"
select select "6"
select select "0.1"
select select "2"
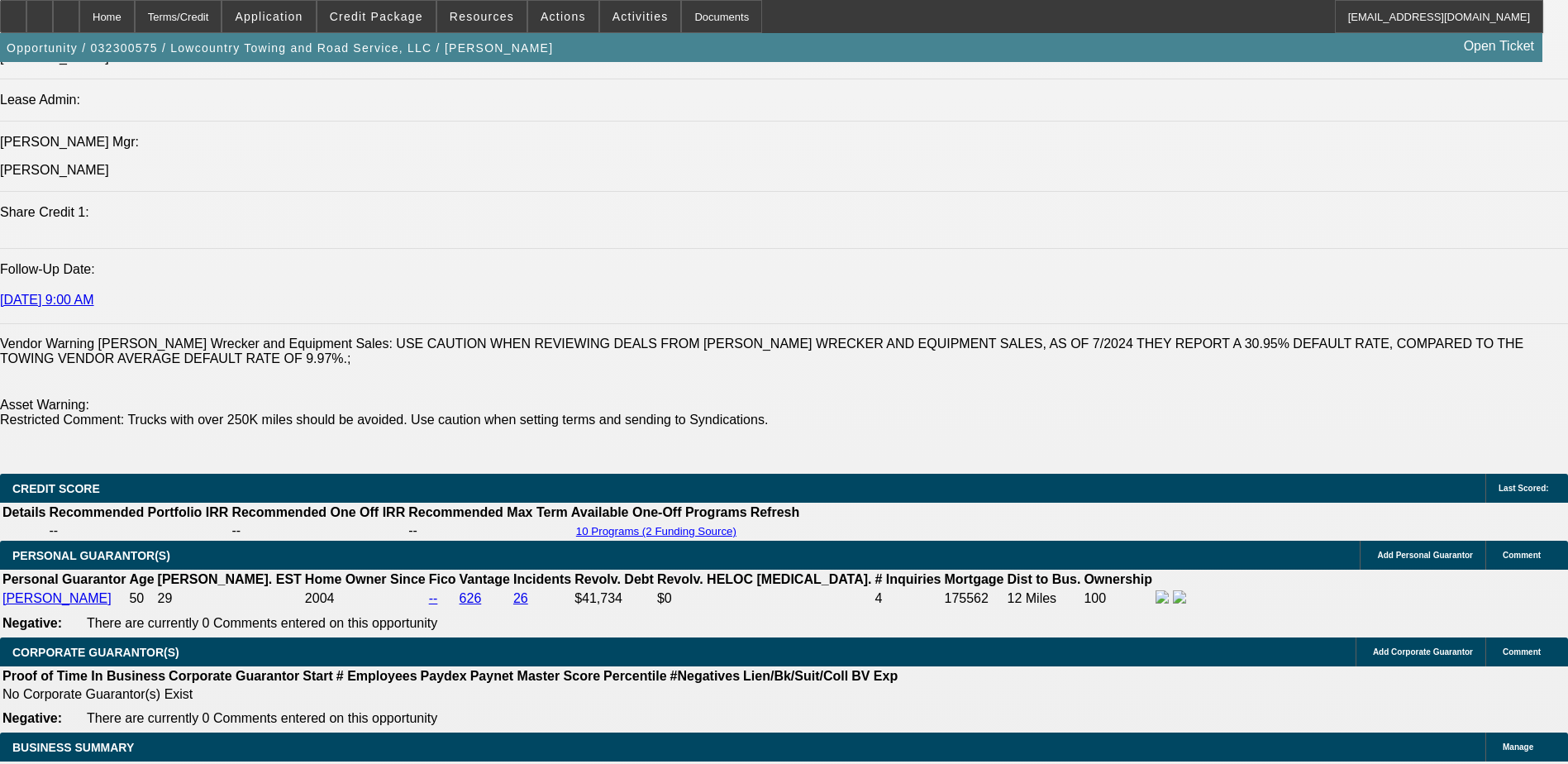
select select "2"
select select "0"
select select "6"
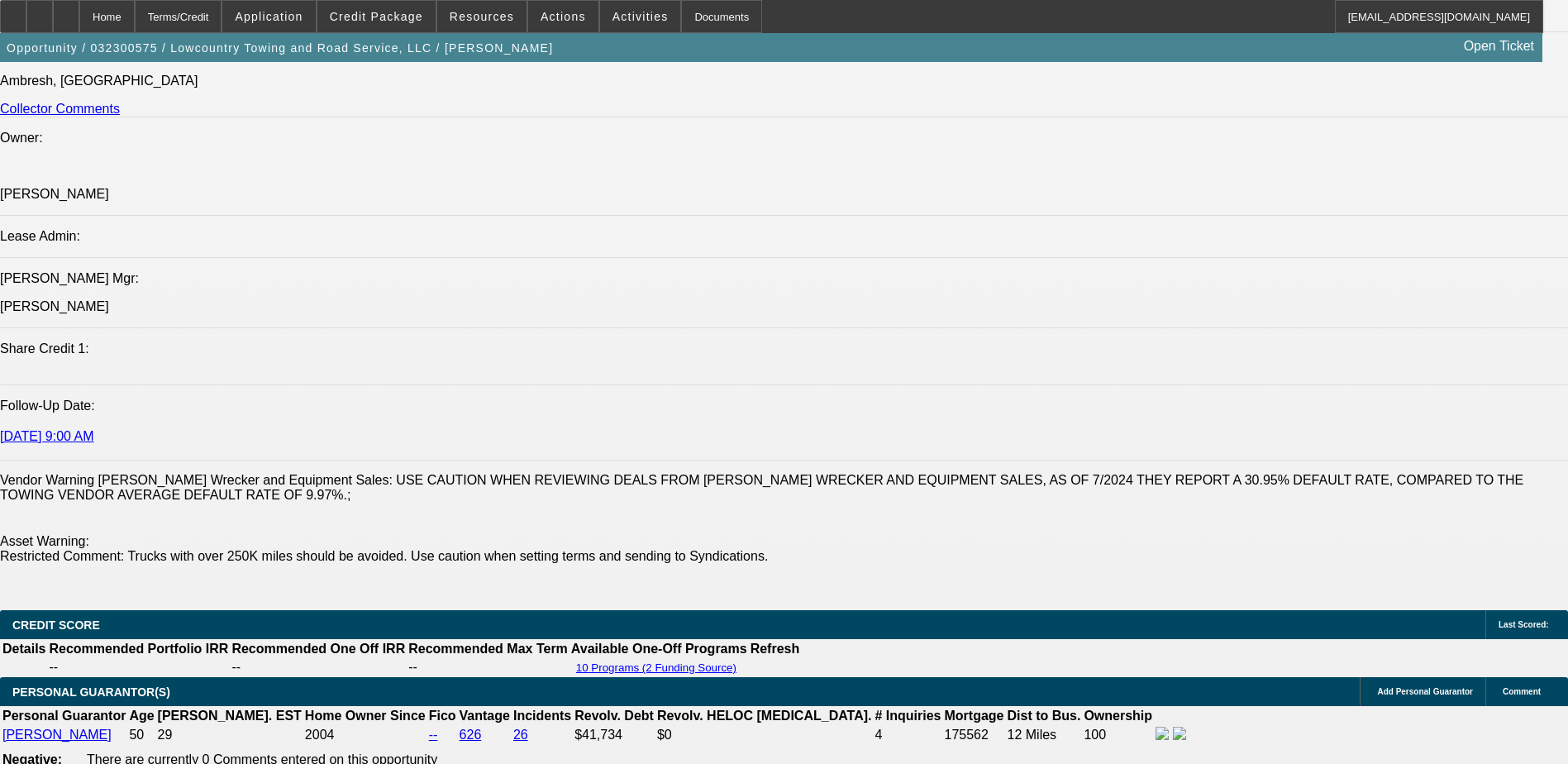
scroll to position [2015, 0]
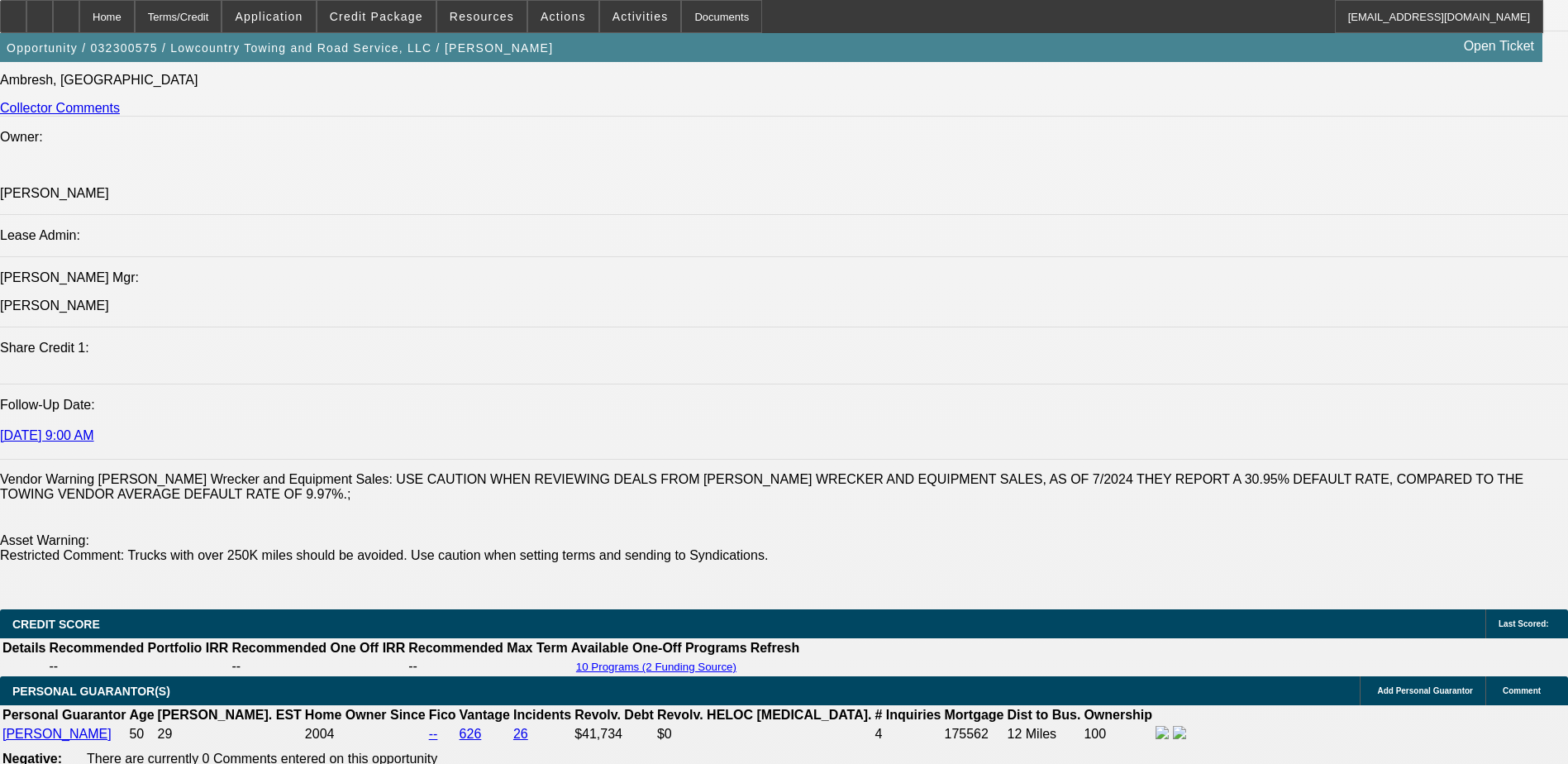
drag, startPoint x: 300, startPoint y: 292, endPoint x: 408, endPoint y: 316, distance: 110.6
drag, startPoint x: 408, startPoint y: 316, endPoint x: 380, endPoint y: 306, distance: 29.7
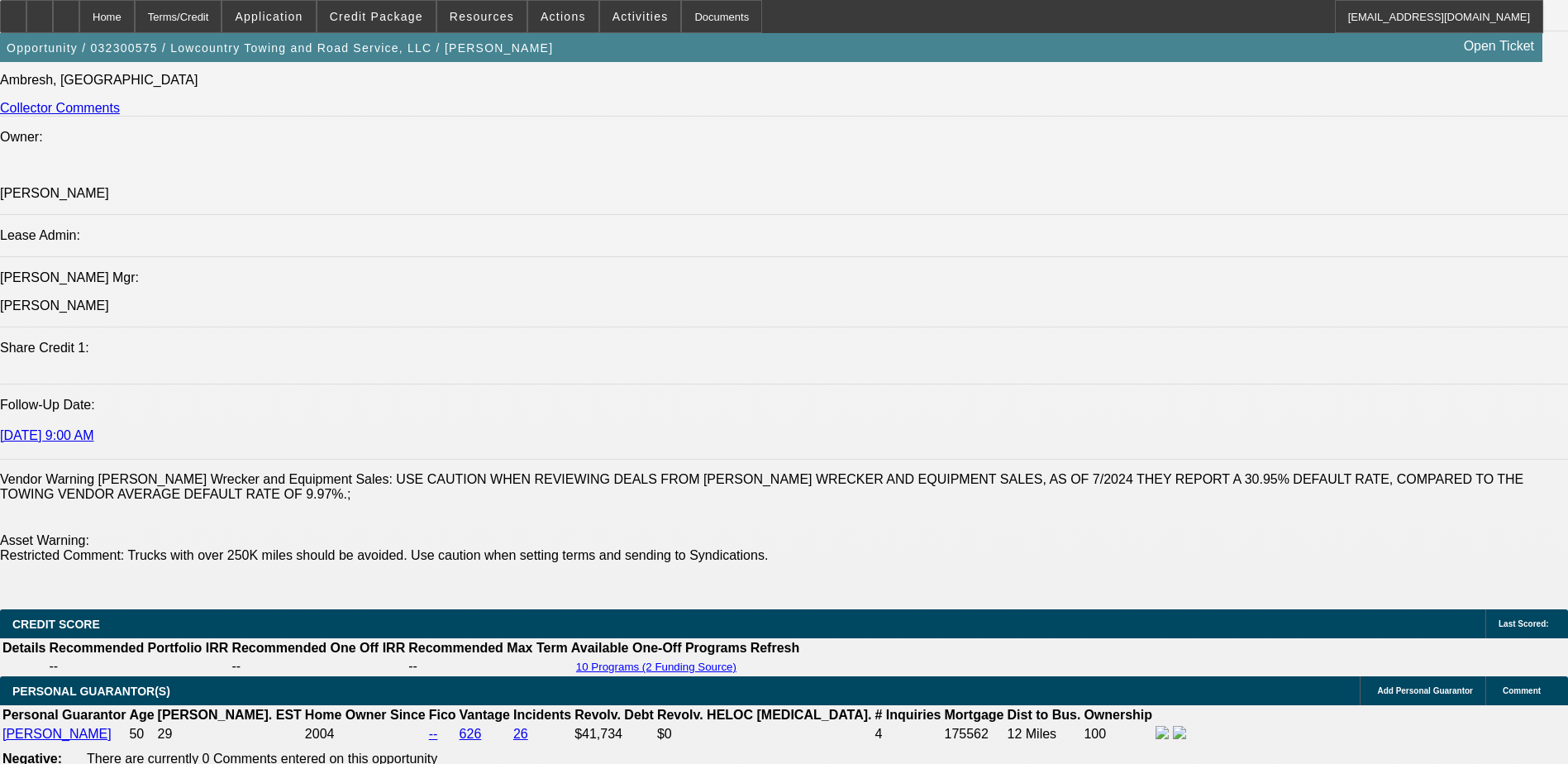
drag, startPoint x: 465, startPoint y: 350, endPoint x: 333, endPoint y: 348, distance: 132.0
drag, startPoint x: 268, startPoint y: 357, endPoint x: 413, endPoint y: 355, distance: 145.0
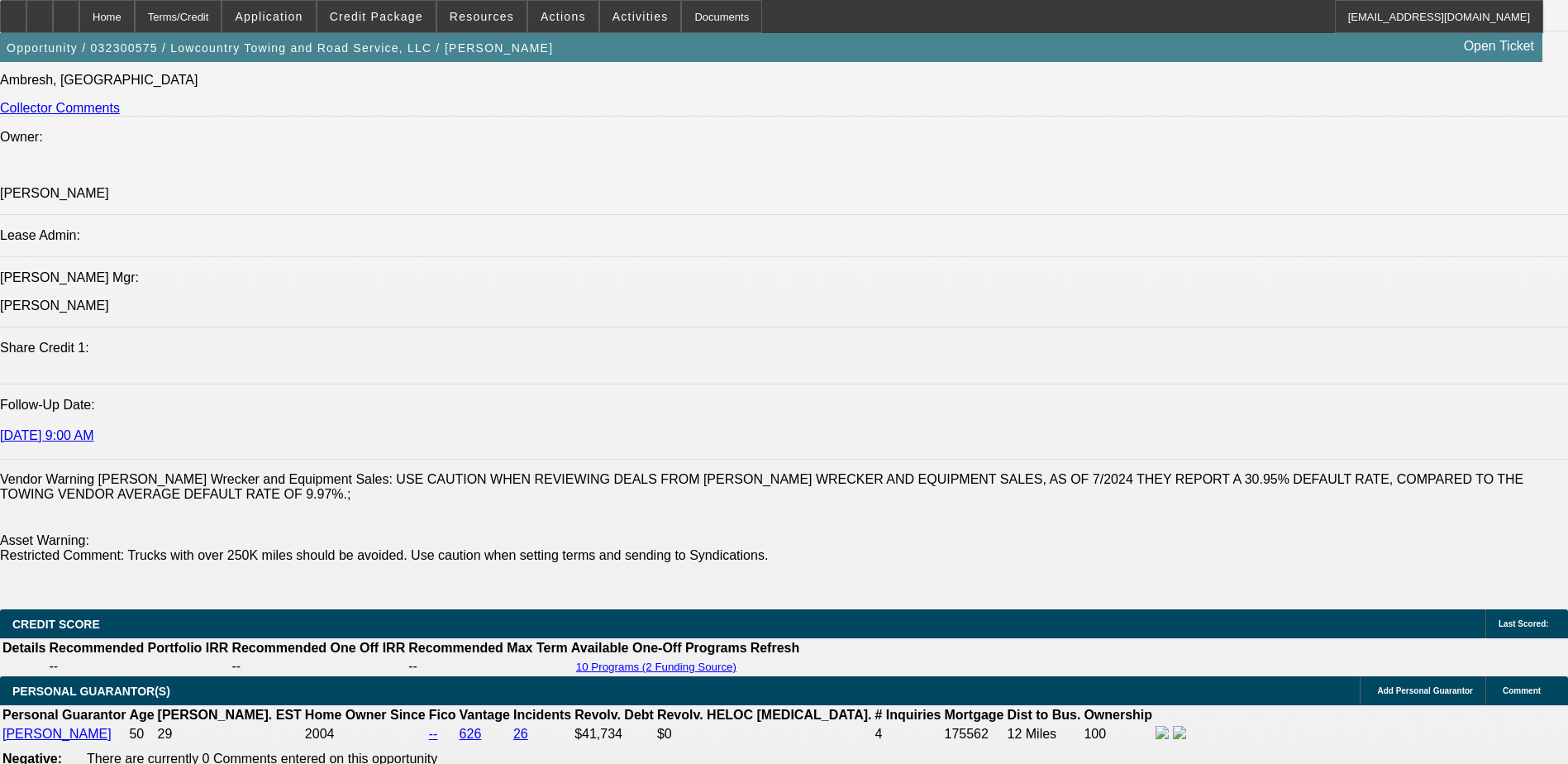
drag, startPoint x: 413, startPoint y: 355, endPoint x: 441, endPoint y: 353, distance: 28.1
drag, startPoint x: 554, startPoint y: 360, endPoint x: 342, endPoint y: 357, distance: 212.0
drag, startPoint x: 342, startPoint y: 357, endPoint x: 319, endPoint y: 359, distance: 23.1
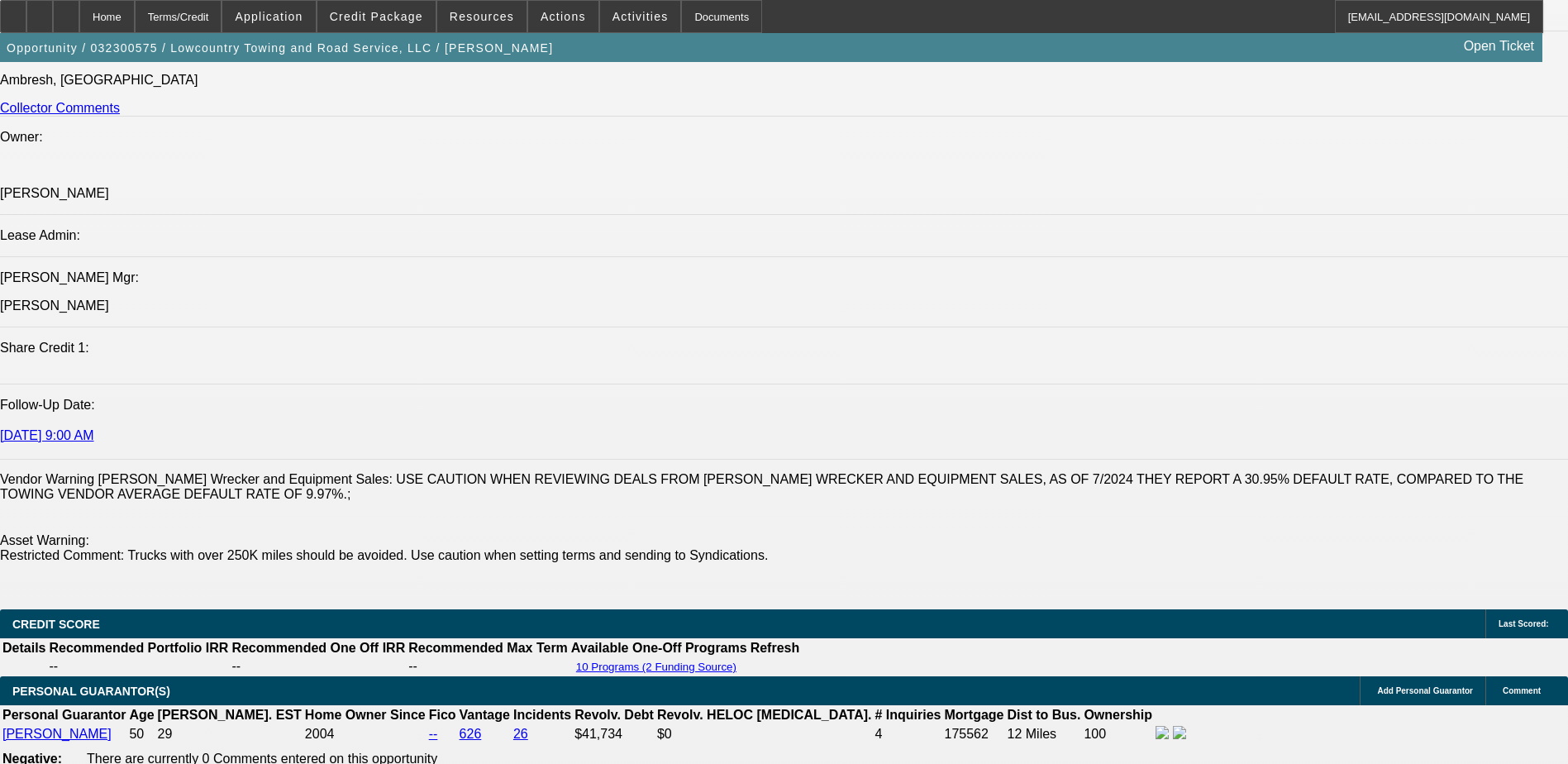
drag, startPoint x: 242, startPoint y: 353, endPoint x: 404, endPoint y: 354, distance: 162.0
drag, startPoint x: 404, startPoint y: 354, endPoint x: 417, endPoint y: 356, distance: 13.2
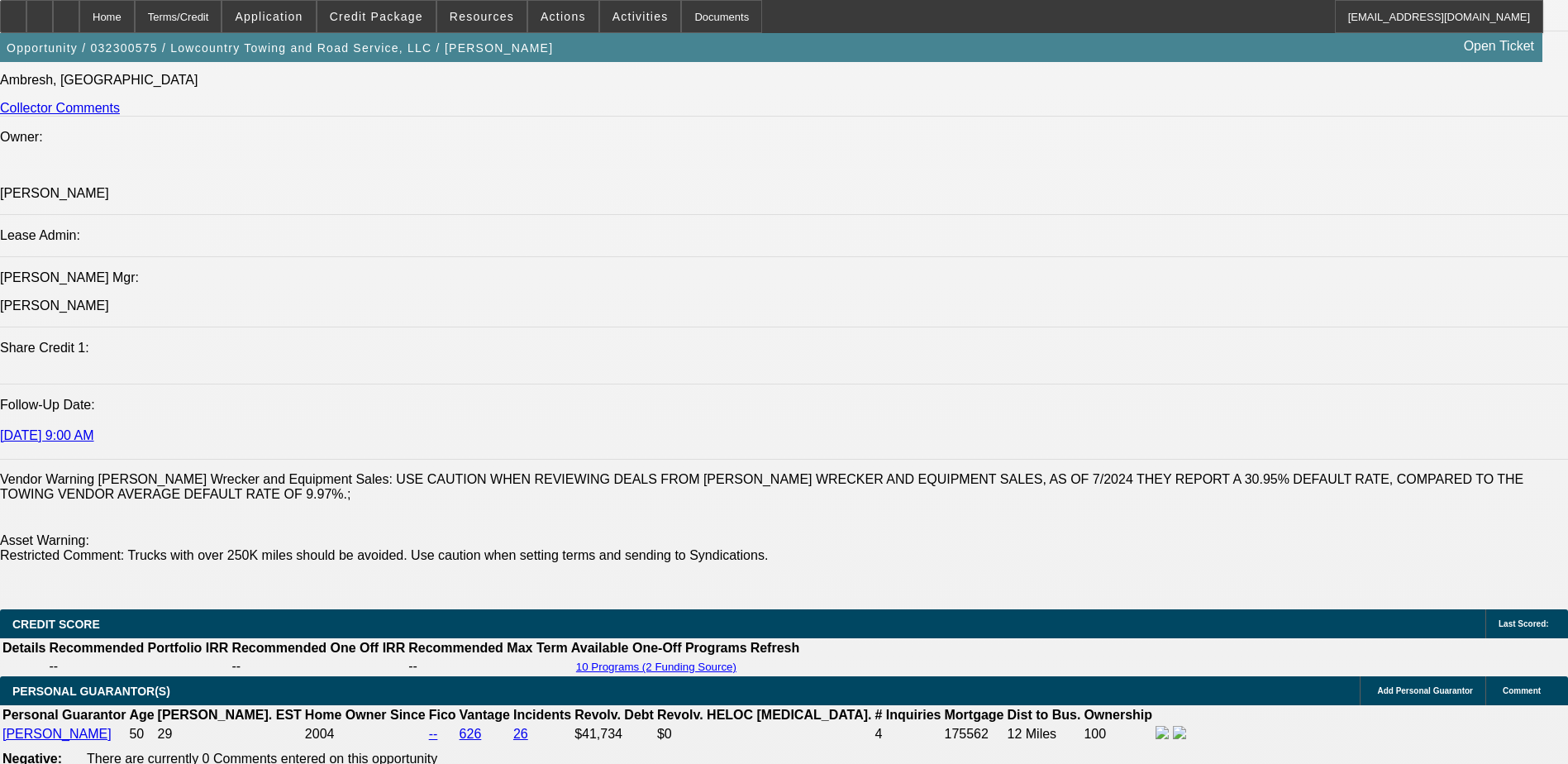
drag, startPoint x: 413, startPoint y: 356, endPoint x: 561, endPoint y: 356, distance: 148.0
drag, startPoint x: 566, startPoint y: 356, endPoint x: 414, endPoint y: 352, distance: 152.1
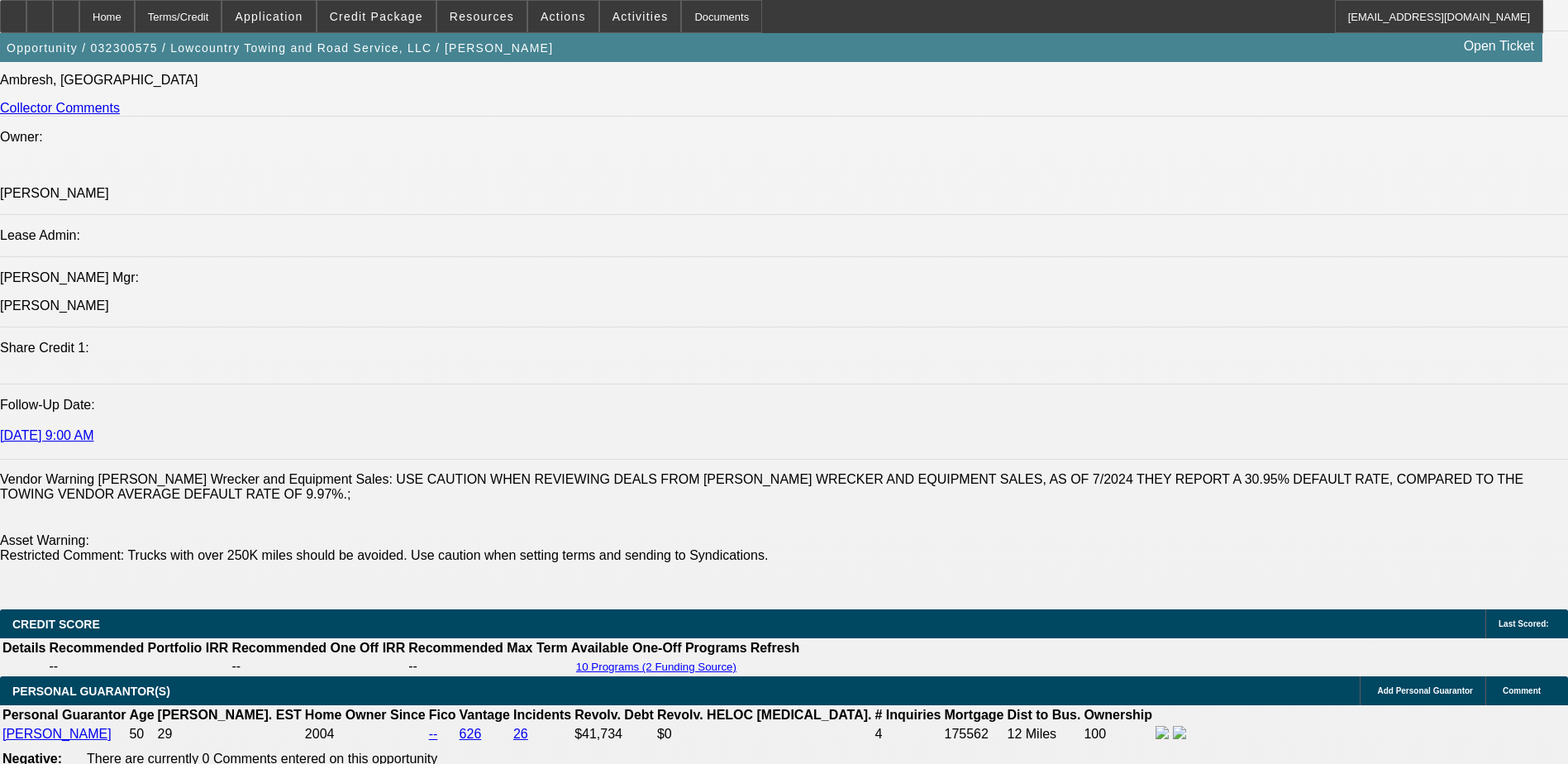
drag, startPoint x: 408, startPoint y: 350, endPoint x: 396, endPoint y: 350, distance: 12.0
drag, startPoint x: 405, startPoint y: 354, endPoint x: 190, endPoint y: 357, distance: 215.0
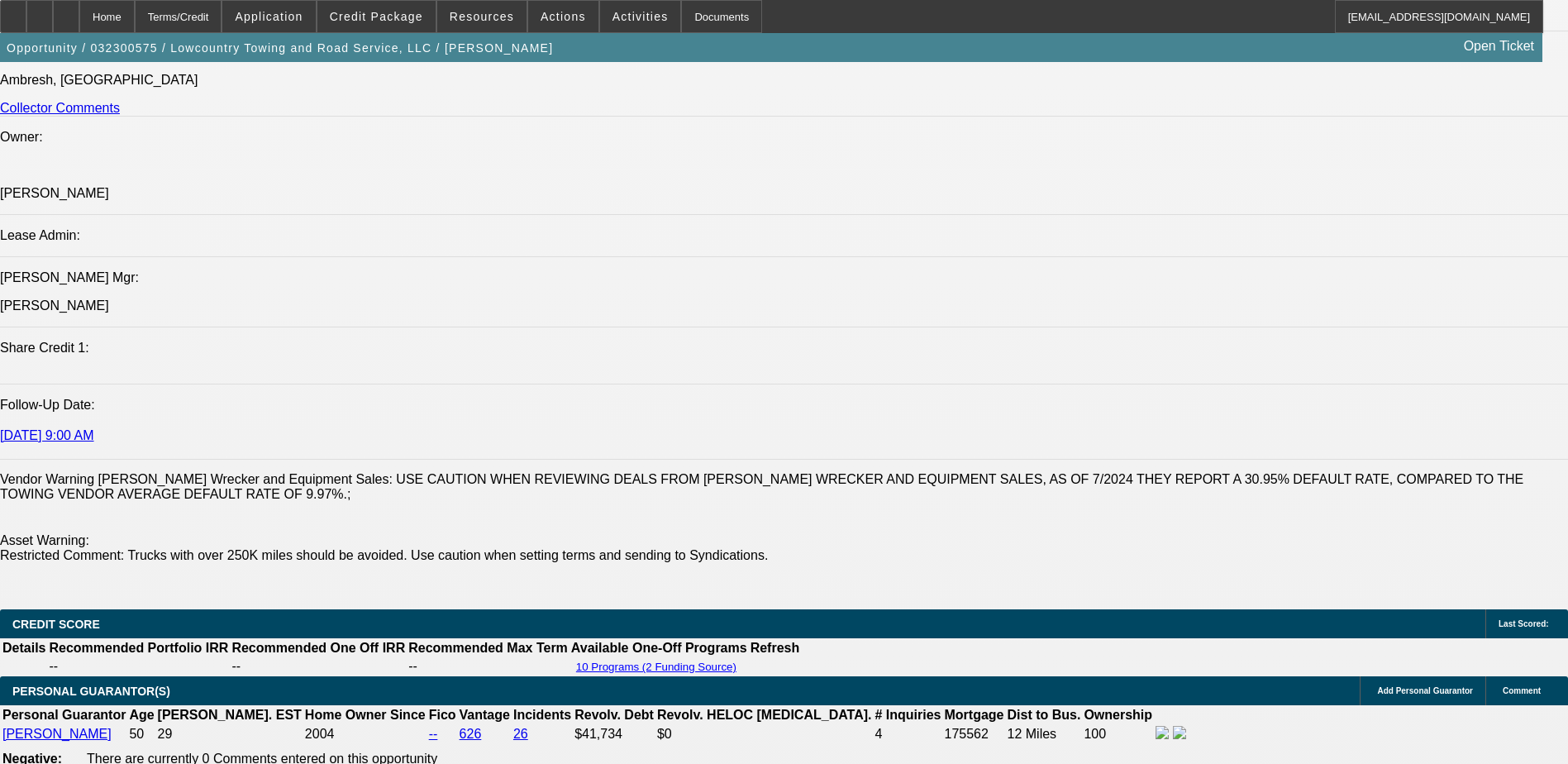
drag, startPoint x: 190, startPoint y: 357, endPoint x: 364, endPoint y: 350, distance: 174.1
drag, startPoint x: 595, startPoint y: 356, endPoint x: 248, endPoint y: 355, distance: 347.0
drag, startPoint x: 248, startPoint y: 355, endPoint x: 315, endPoint y: 354, distance: 67.0
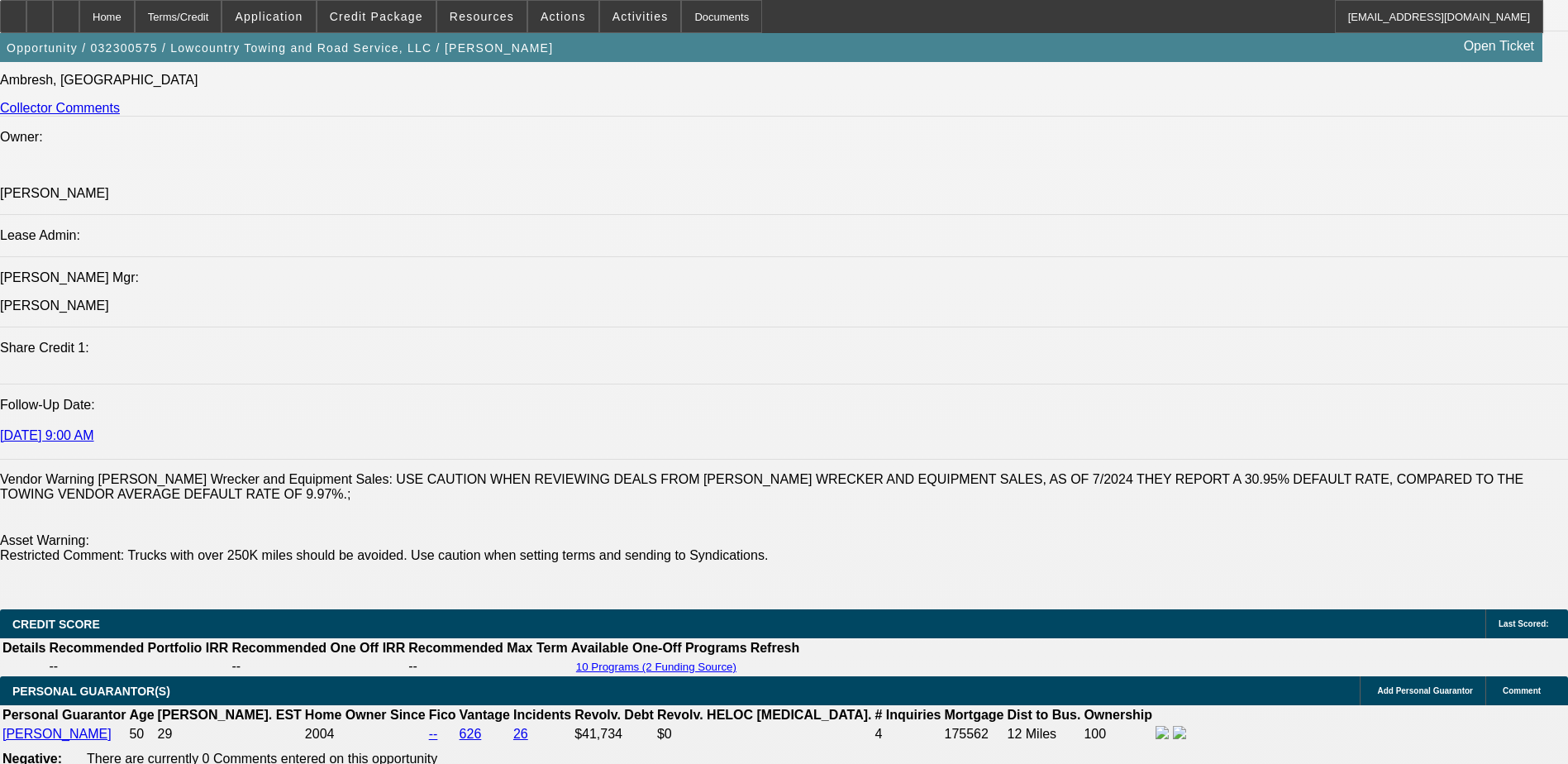
drag, startPoint x: 314, startPoint y: 291, endPoint x: 557, endPoint y: 305, distance: 243.4
drag, startPoint x: 557, startPoint y: 305, endPoint x: 580, endPoint y: 306, distance: 23.0
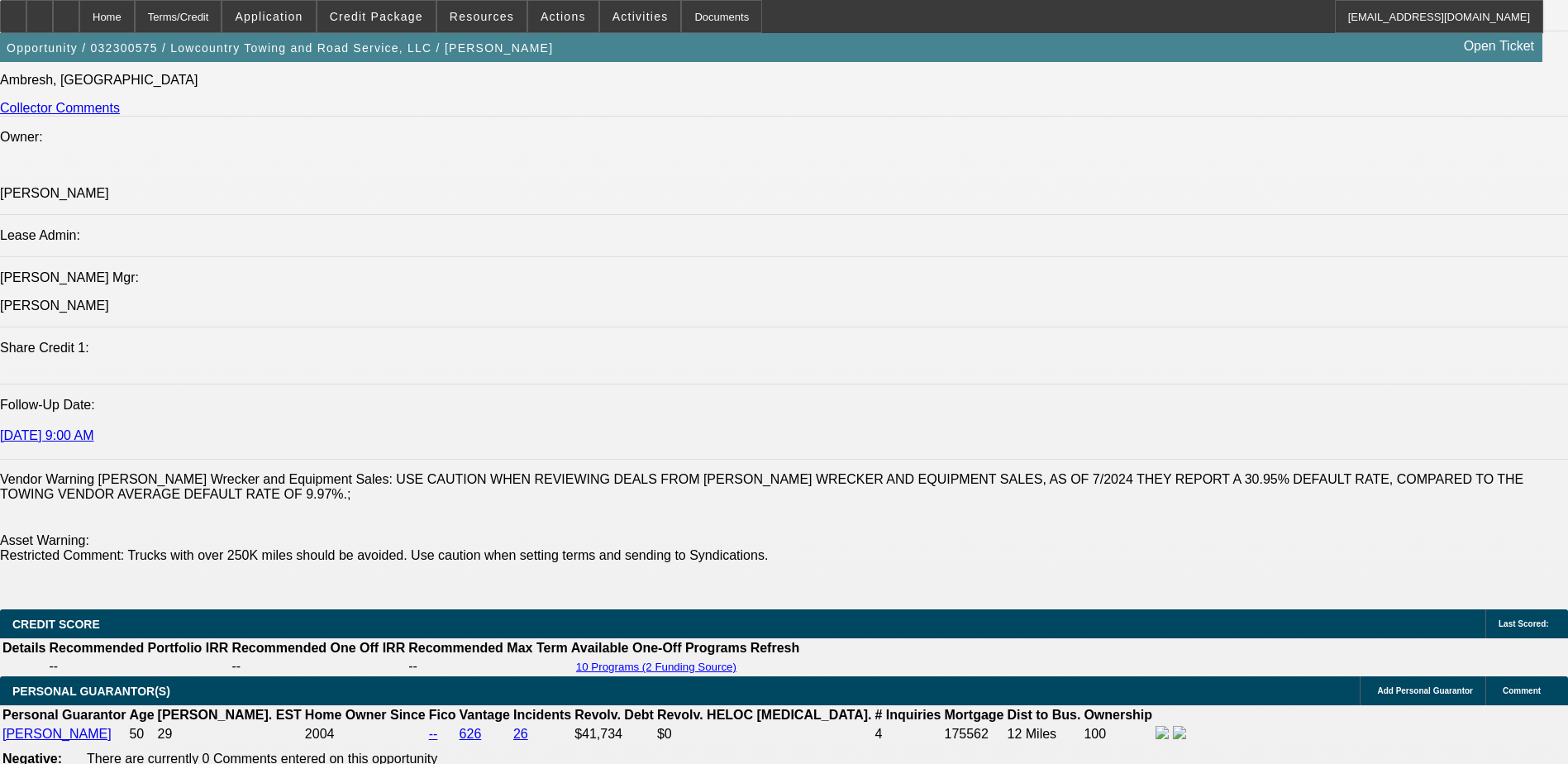
drag, startPoint x: 616, startPoint y: 306, endPoint x: 305, endPoint y: 290, distance: 311.4
drag, startPoint x: 305, startPoint y: 290, endPoint x: 346, endPoint y: 303, distance: 43.0
